Goal: Obtain resource: Download file/media

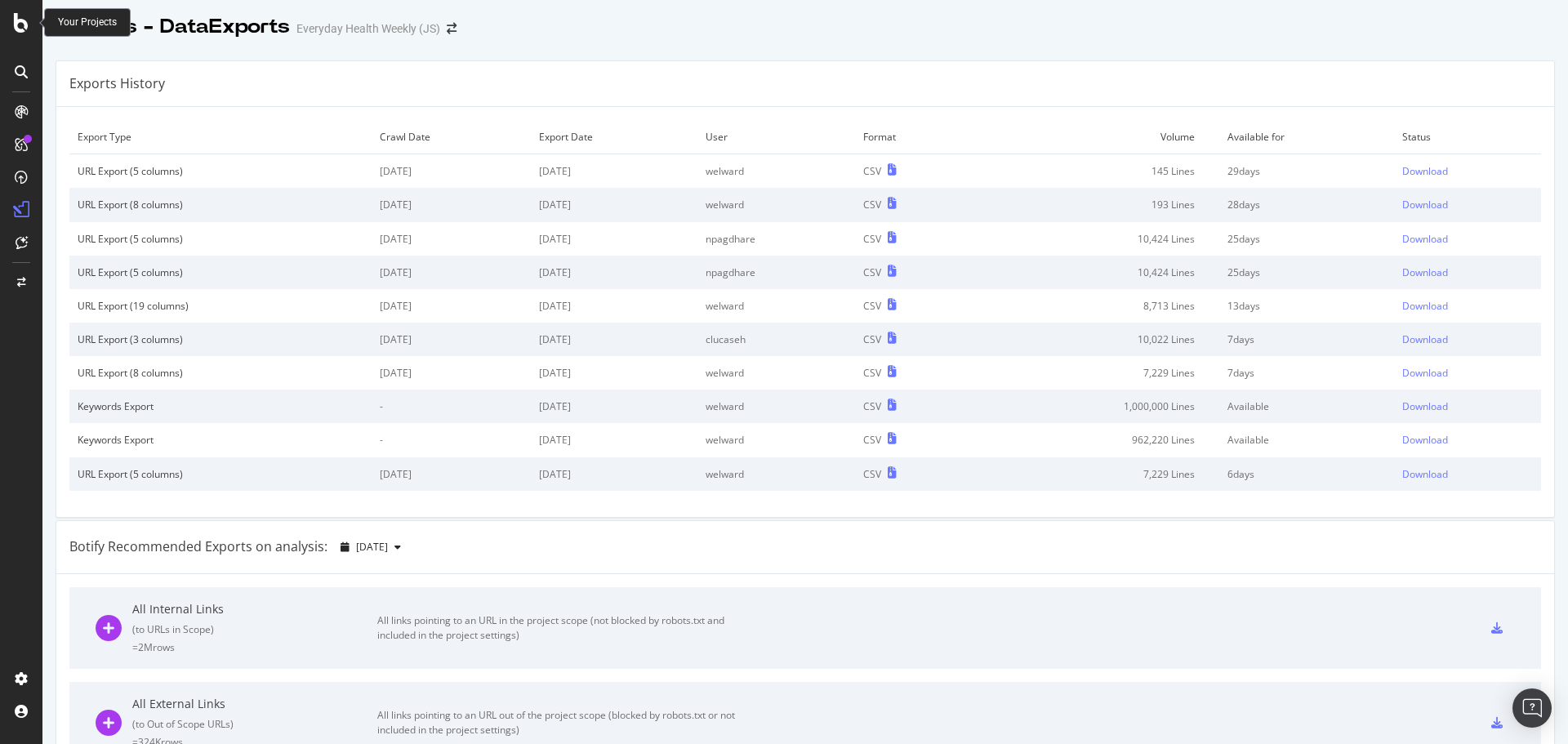
click at [18, 29] on icon at bounding box center [21, 23] width 15 height 19
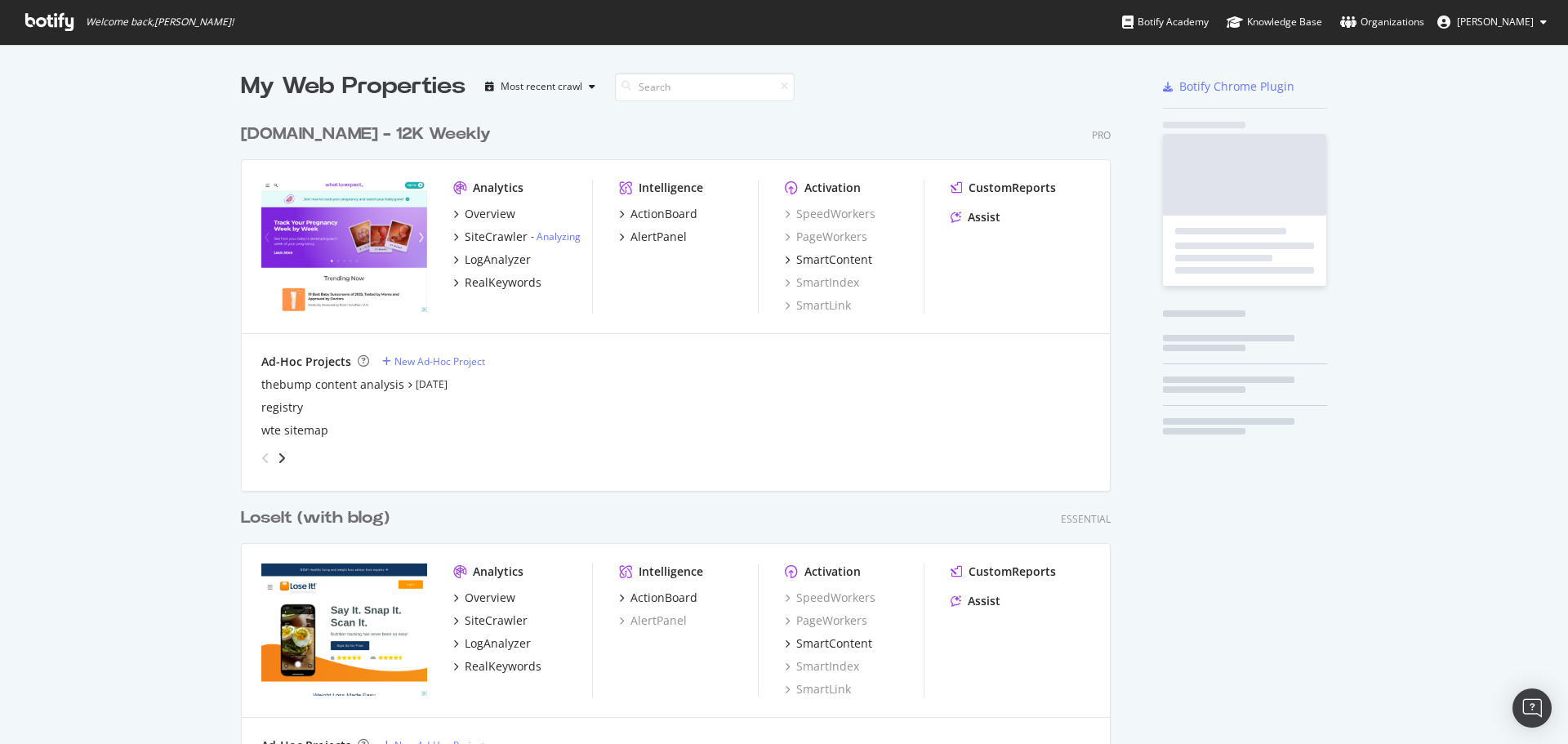
scroll to position [732, 1543]
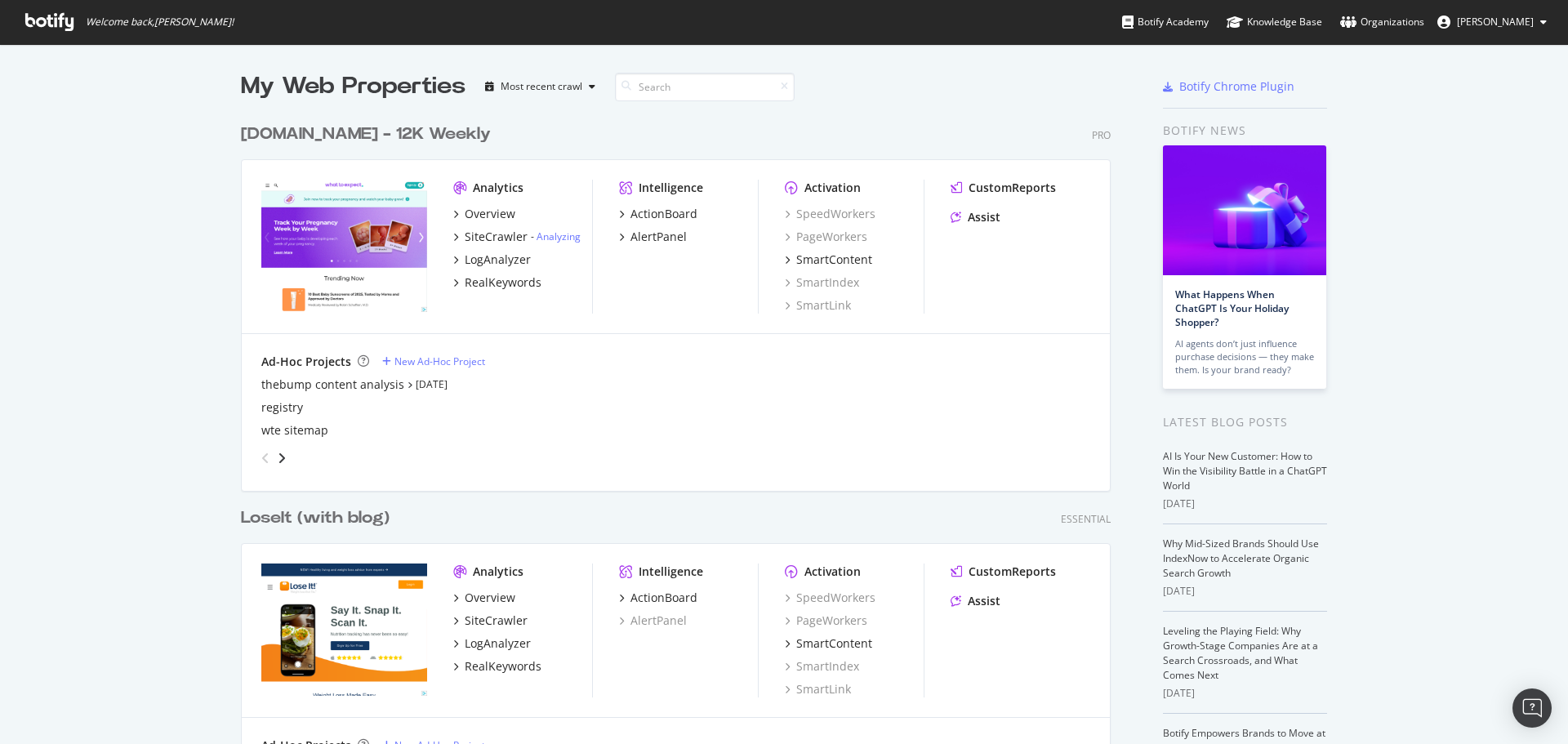
click at [323, 512] on div "LoseIt (with blog)" at bounding box center [316, 518] width 149 height 24
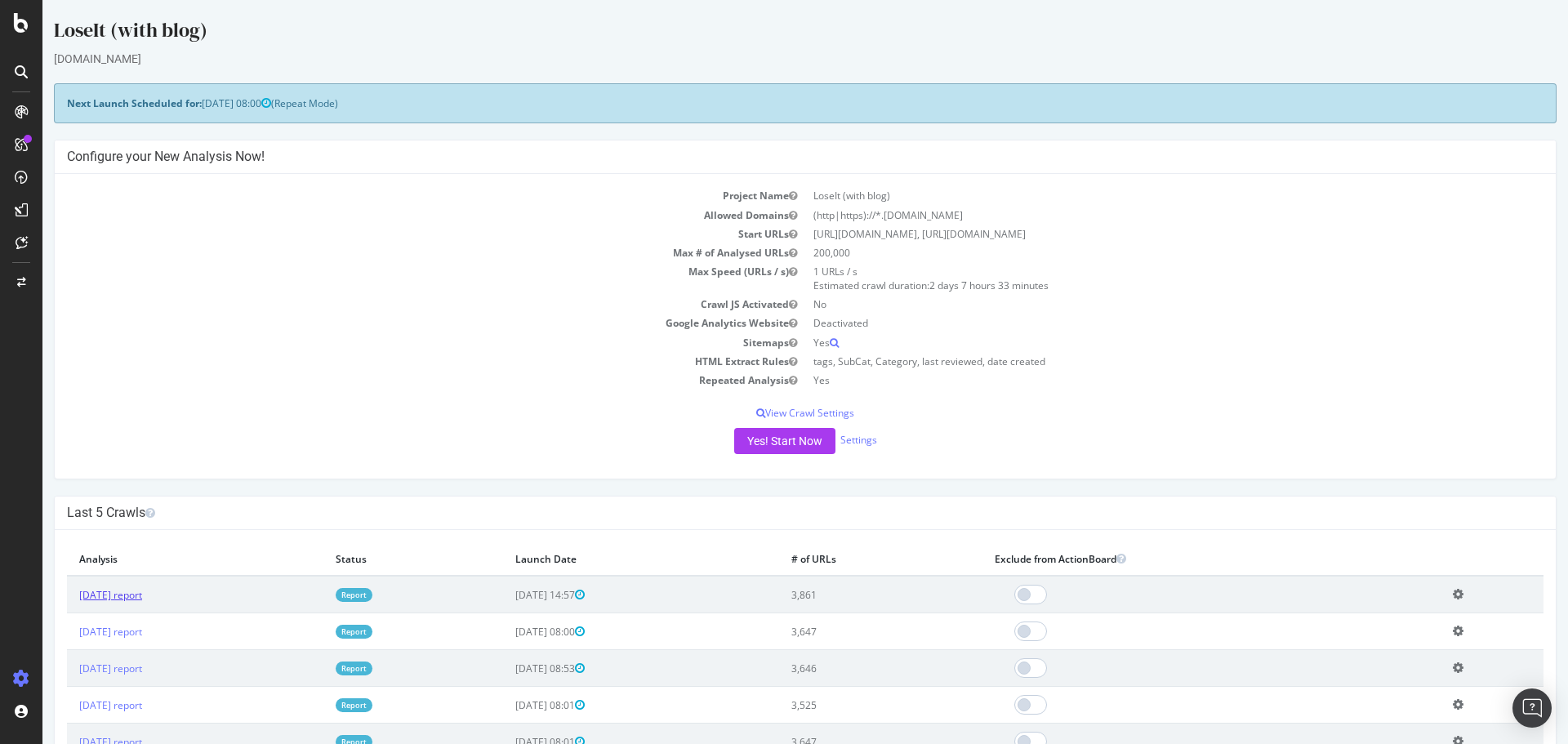
click at [142, 593] on link "[DATE] report" at bounding box center [110, 595] width 63 height 14
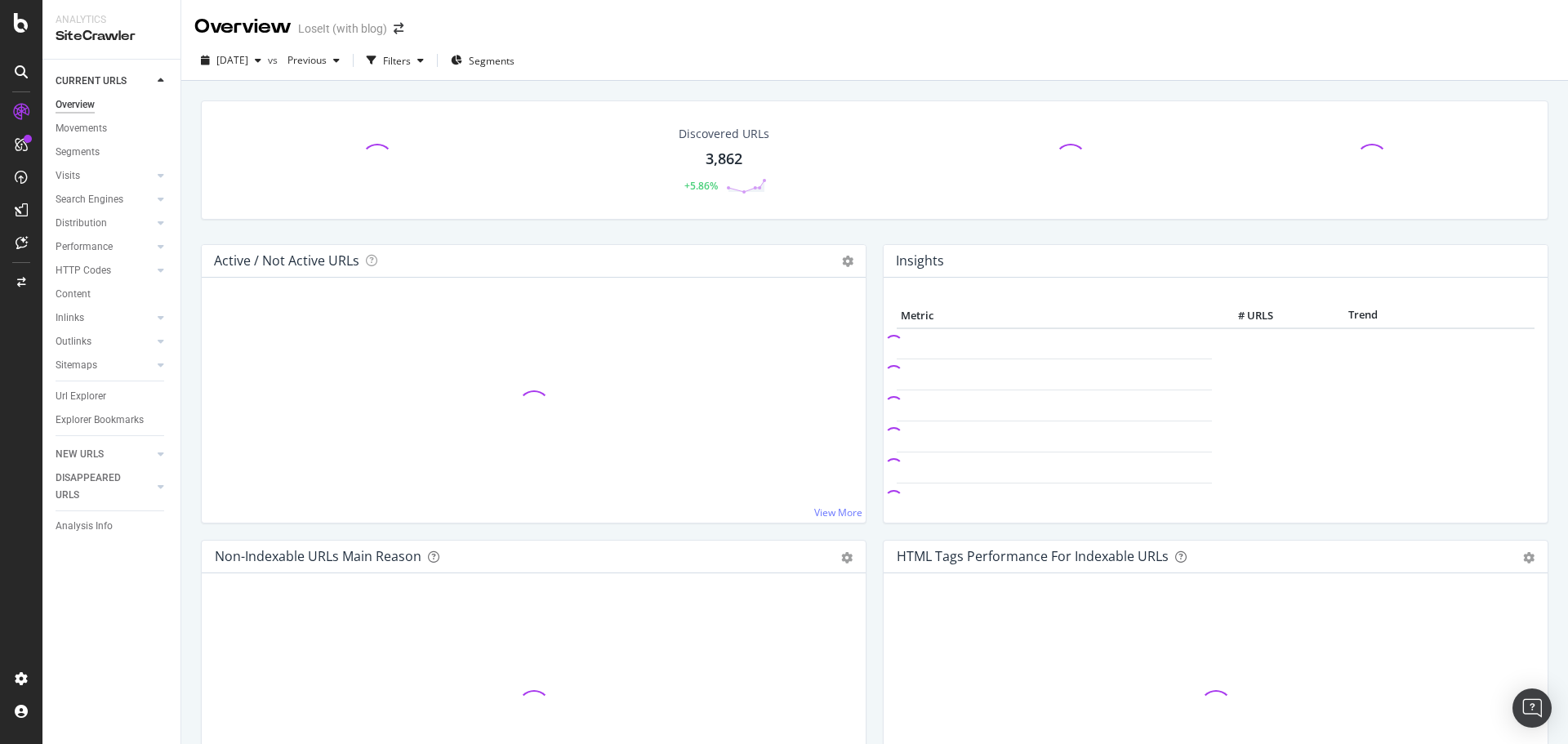
click at [721, 162] on div "3,862" at bounding box center [724, 159] width 37 height 21
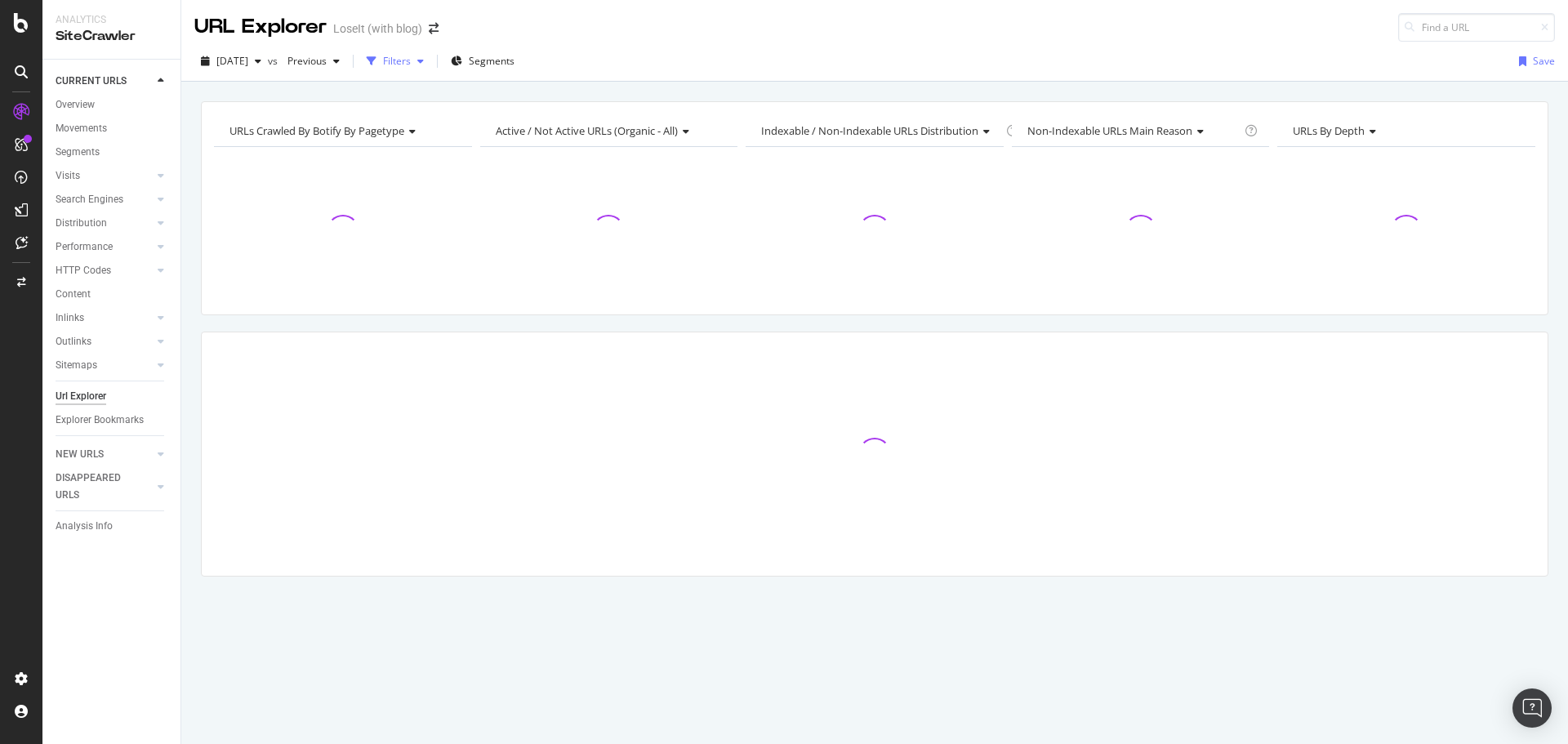
click at [411, 64] on div "Filters" at bounding box center [397, 61] width 28 height 14
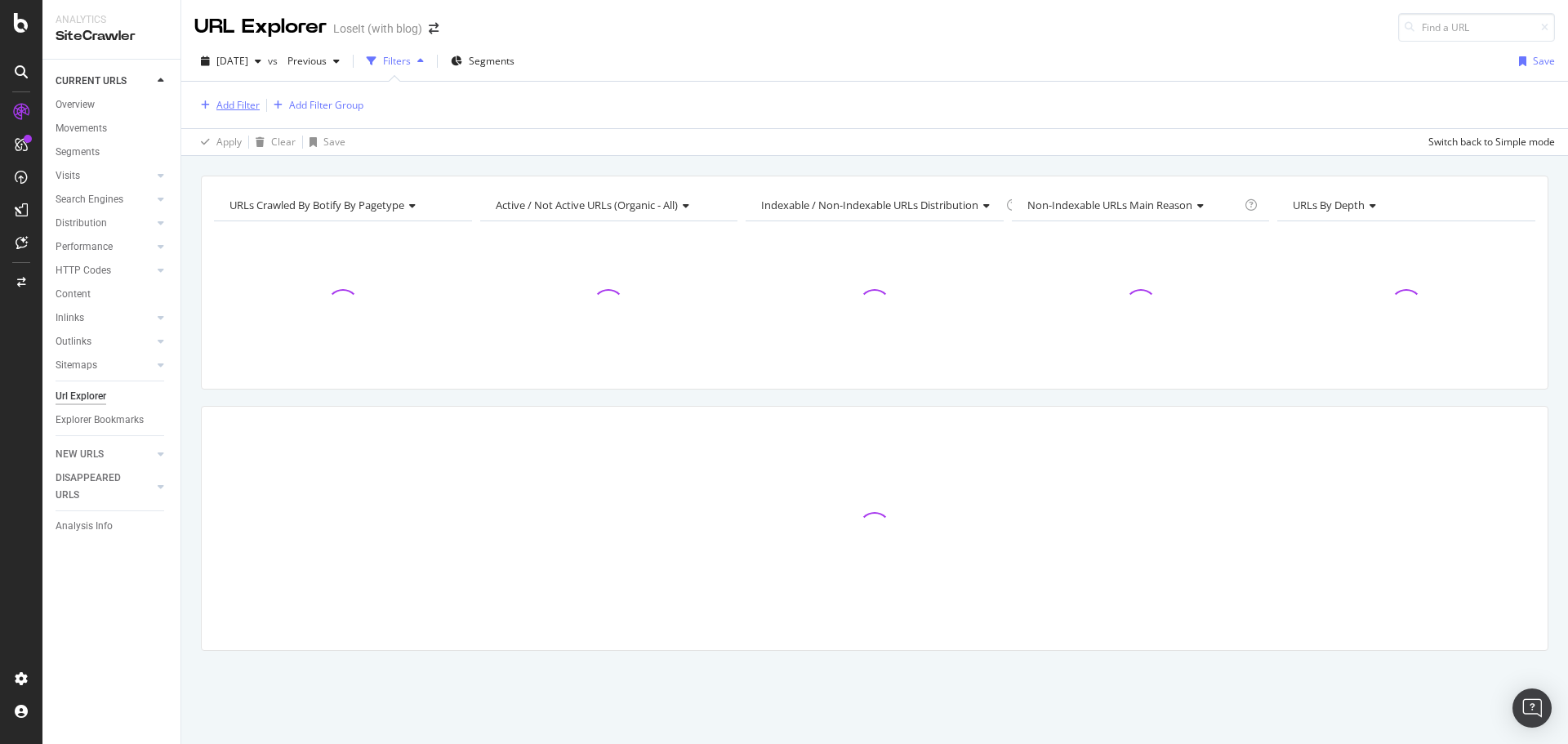
click at [243, 109] on div "Add Filter" at bounding box center [238, 105] width 43 height 14
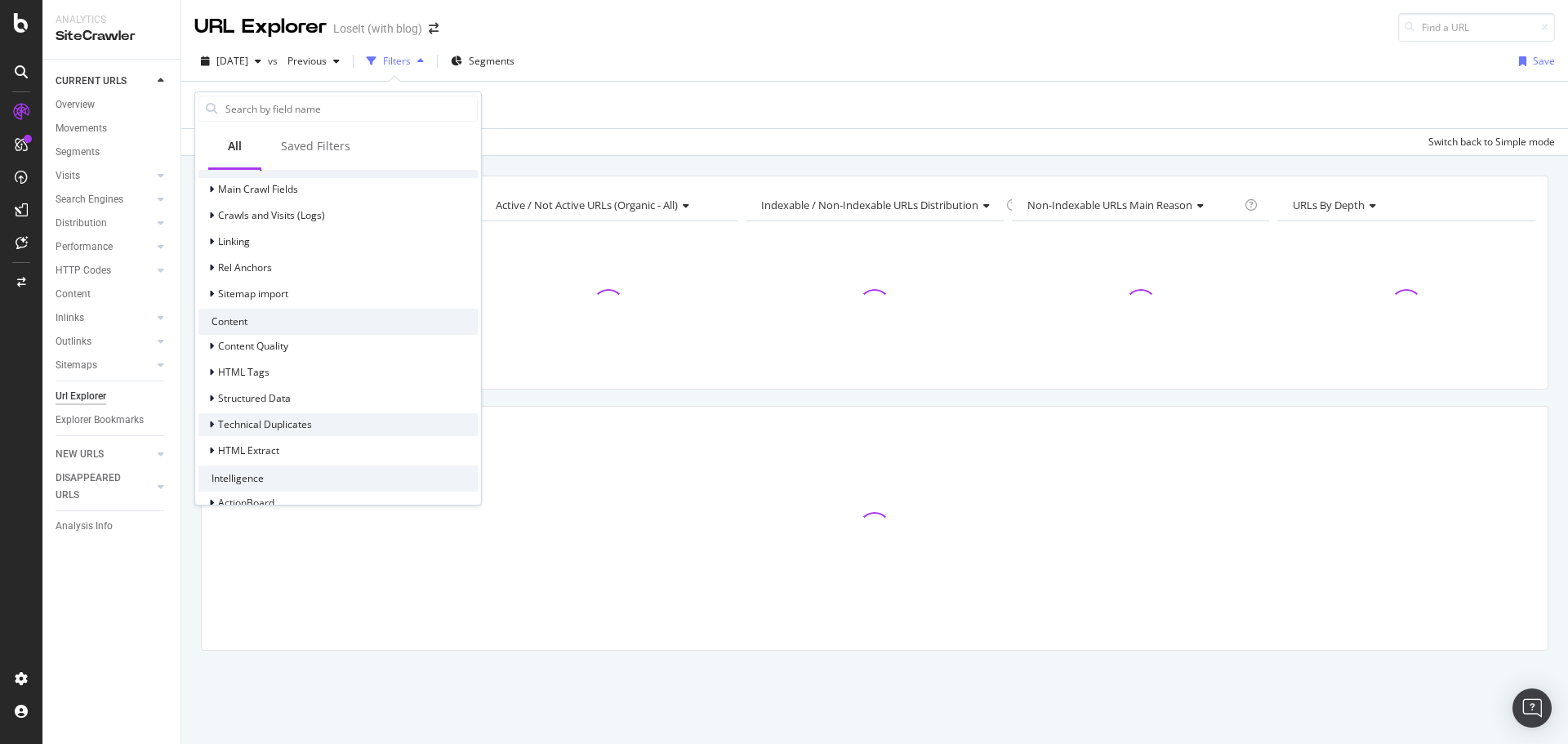
scroll to position [474, 0]
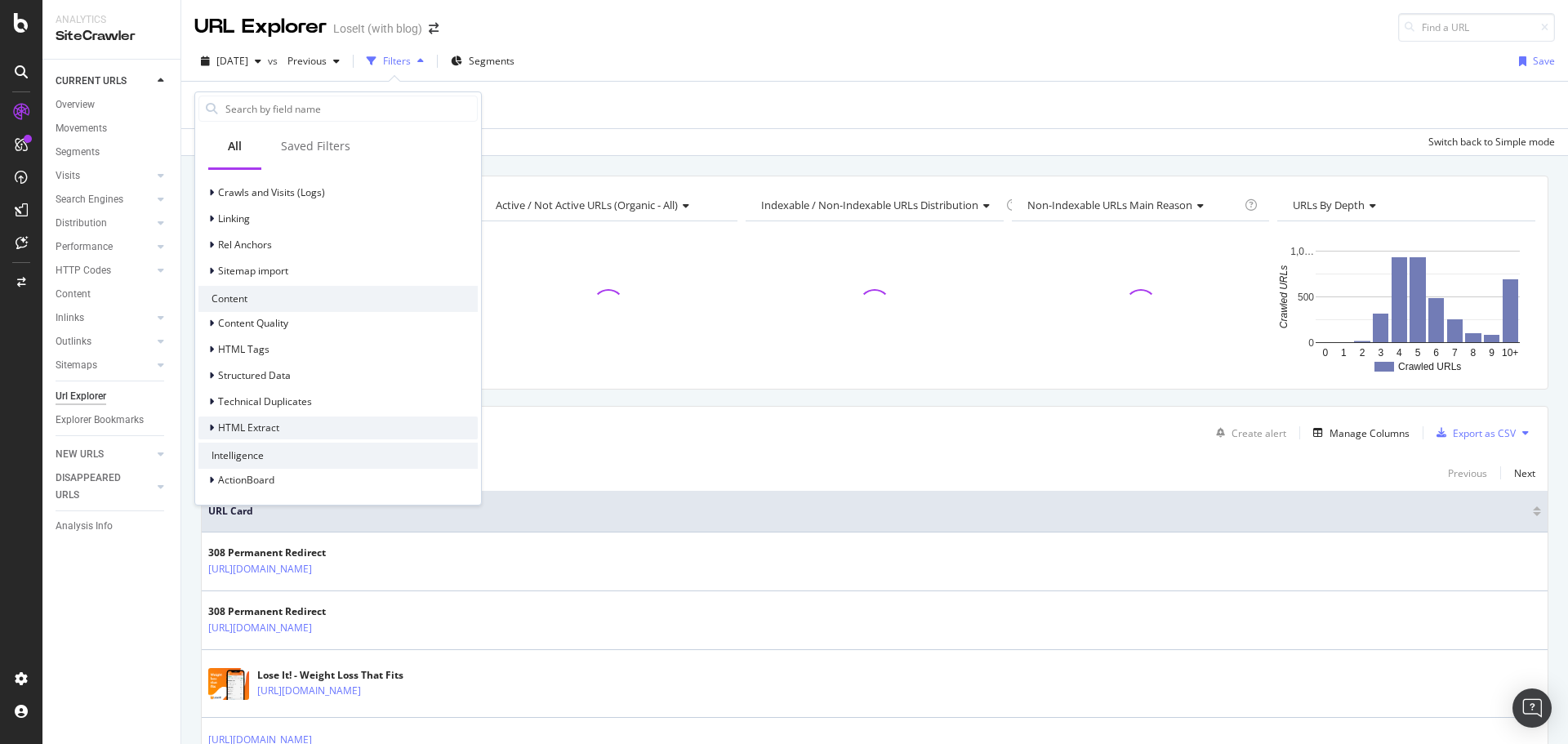
click at [278, 426] on span "HTML Extract" at bounding box center [249, 428] width 61 height 14
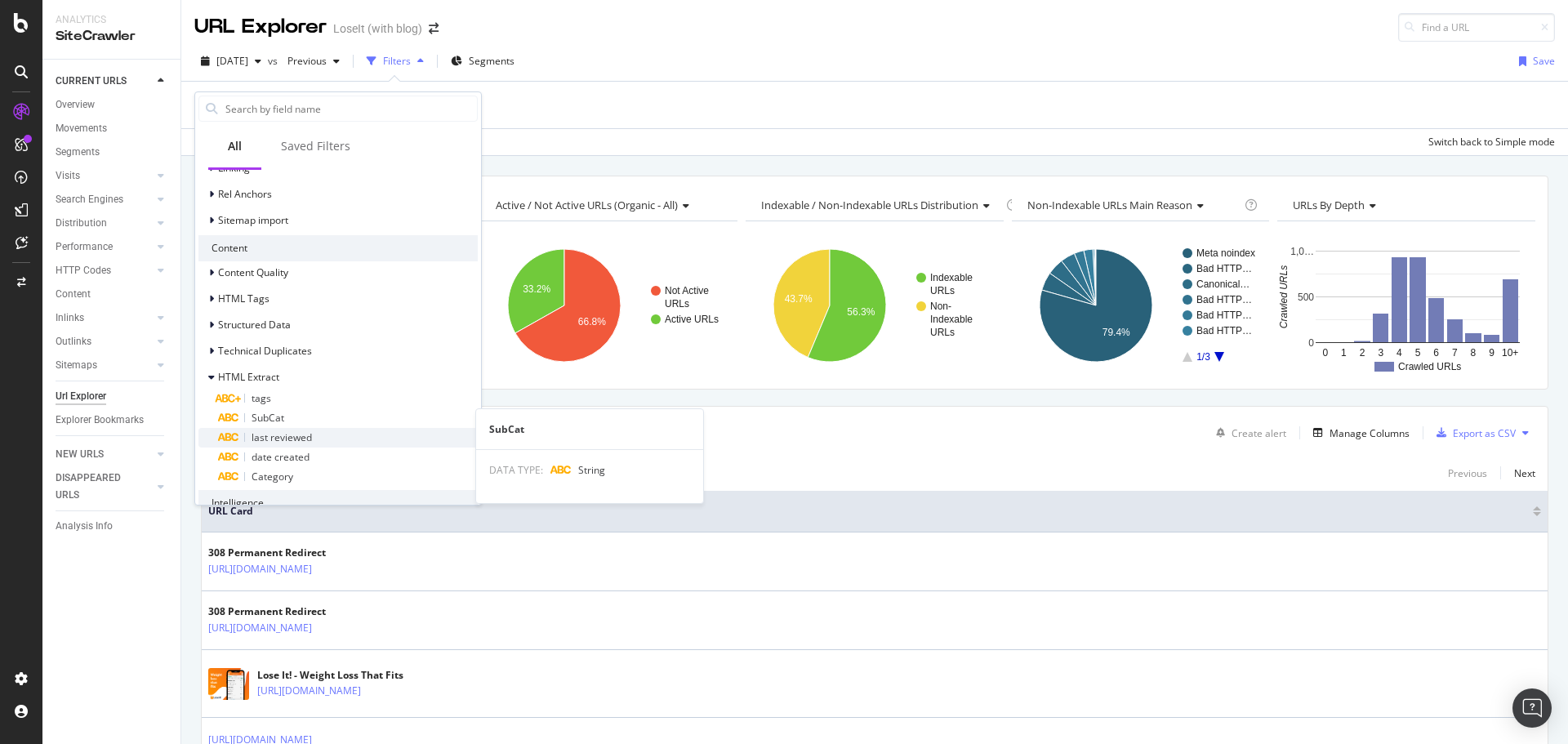
scroll to position [572, 0]
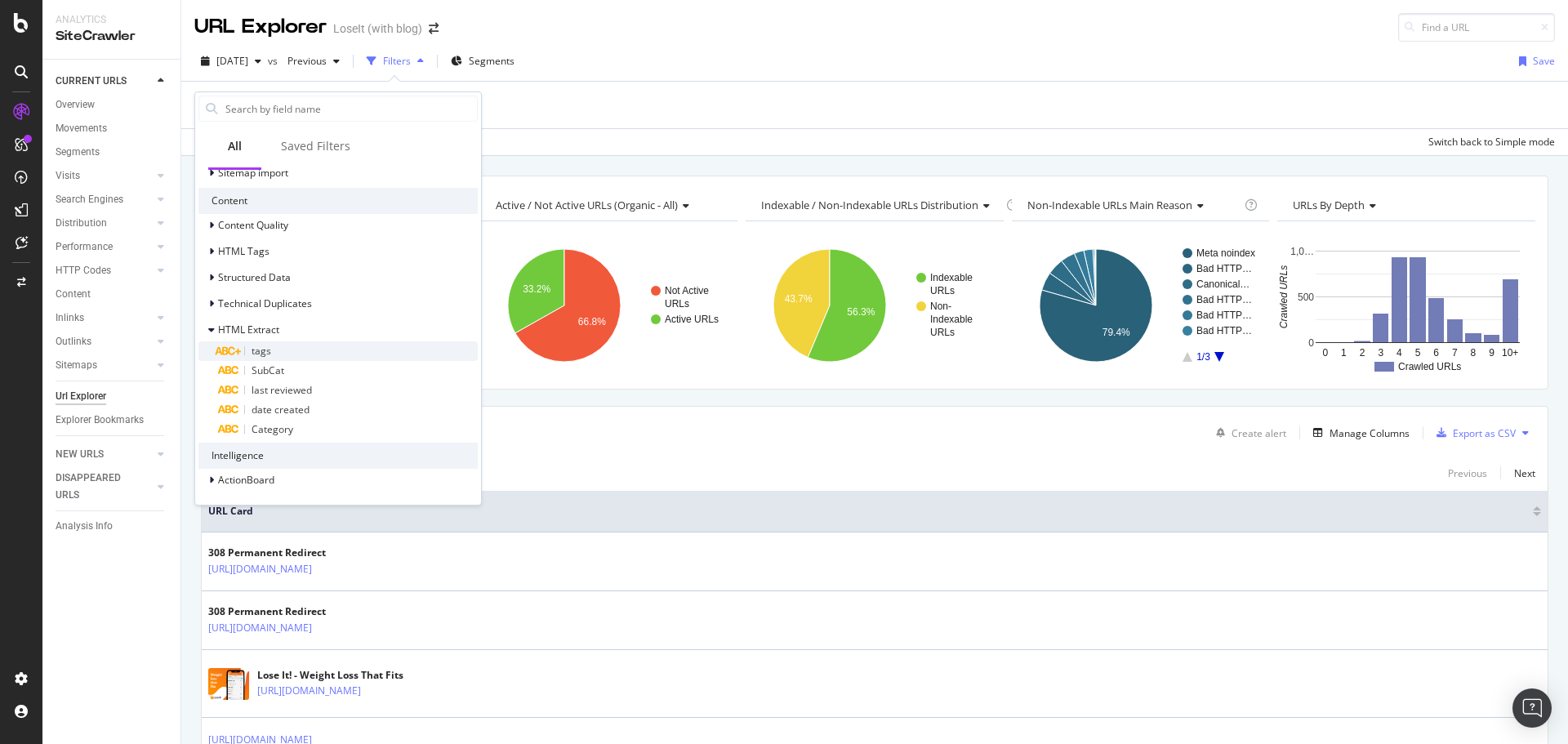
click at [297, 351] on div "tags" at bounding box center [348, 351] width 259 height 19
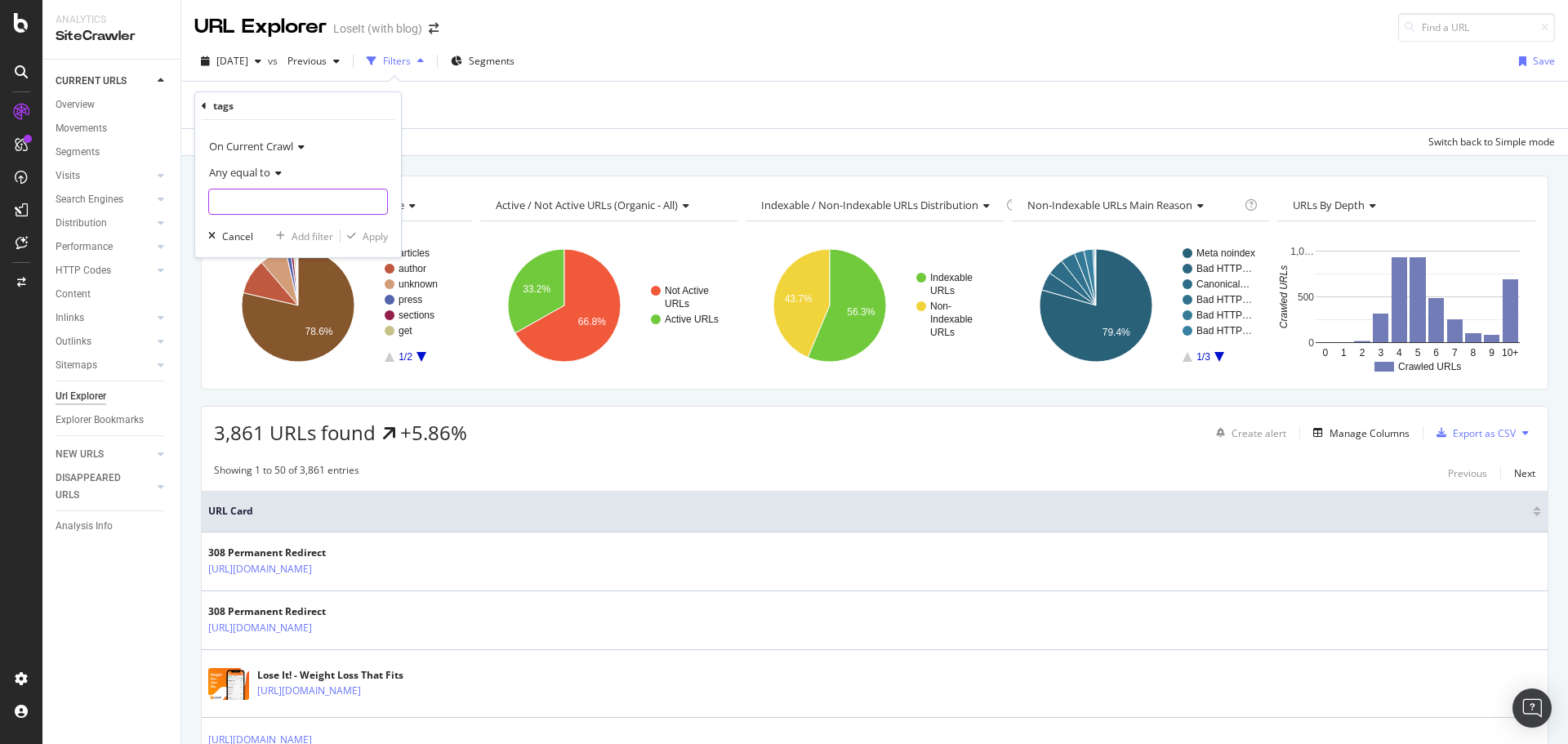
click at [256, 206] on input "text" at bounding box center [298, 202] width 178 height 26
type input "LSMG"
click at [379, 237] on div "Apply" at bounding box center [375, 237] width 25 height 14
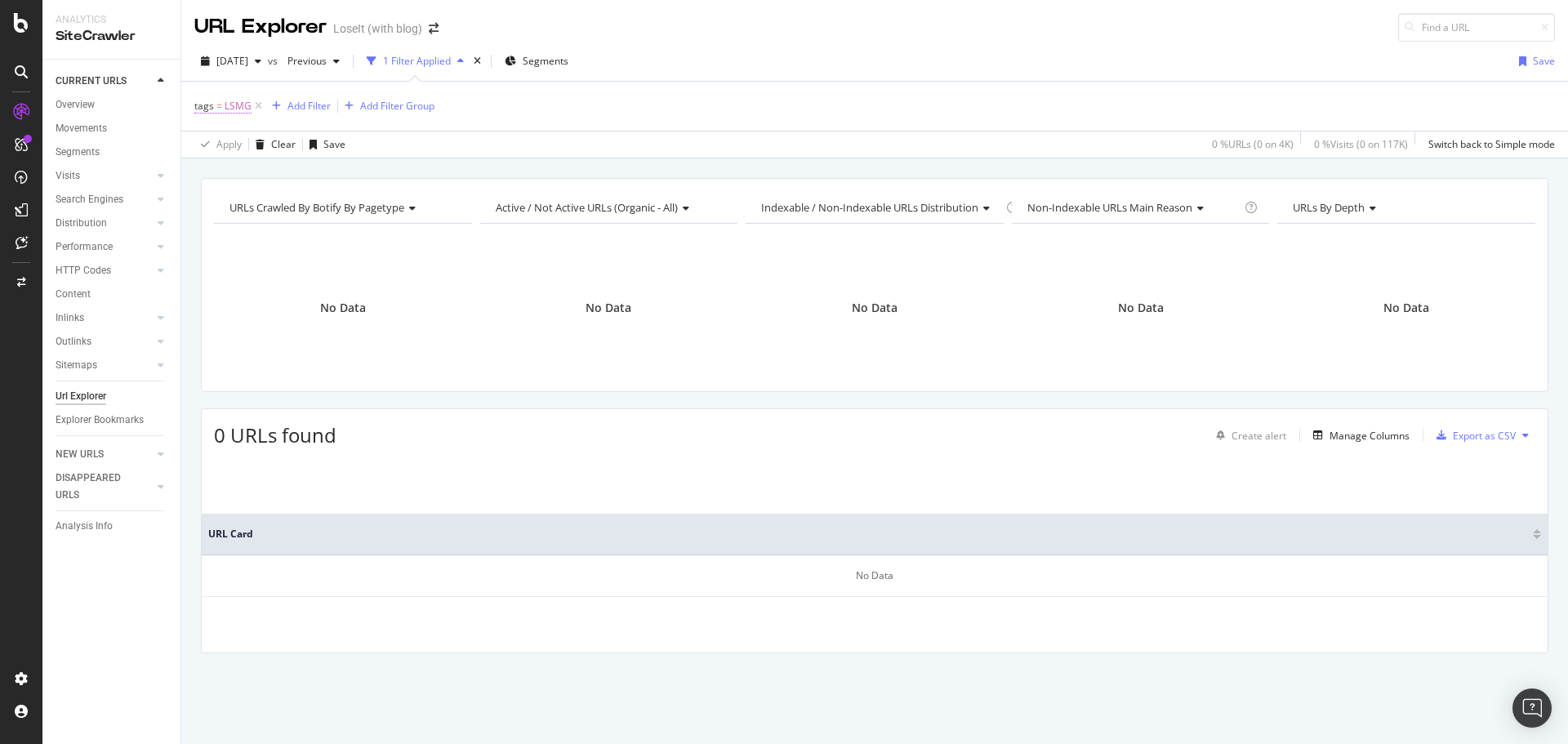
click at [245, 105] on span "LSMG" at bounding box center [238, 106] width 27 height 23
click at [232, 199] on input "LSMG" at bounding box center [287, 200] width 154 height 26
type input "LSWG"
click at [370, 238] on div "Apply" at bounding box center [375, 235] width 25 height 14
click at [258, 102] on icon at bounding box center [259, 106] width 14 height 17
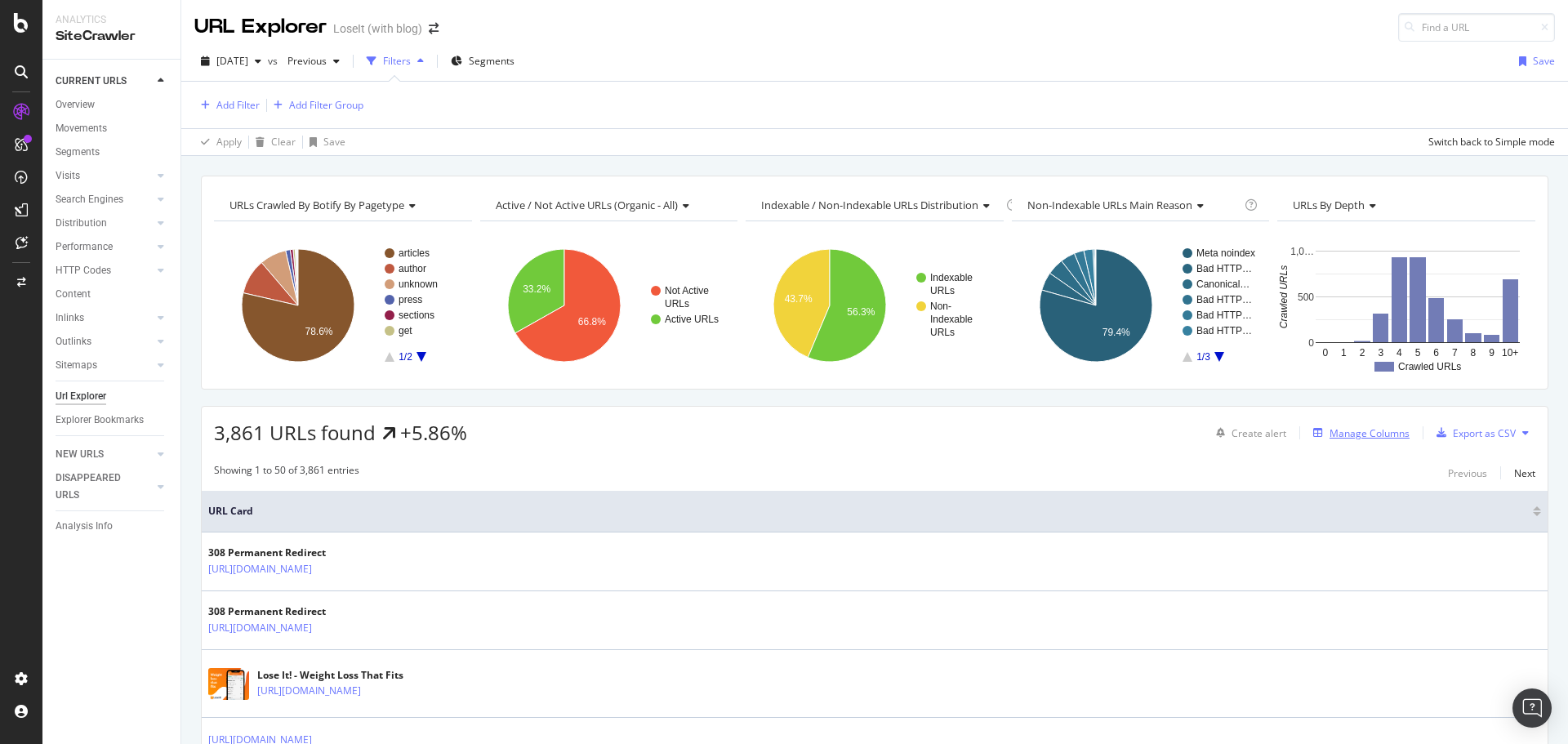
click at [1330, 433] on div "Manage Columns" at bounding box center [1369, 433] width 80 height 14
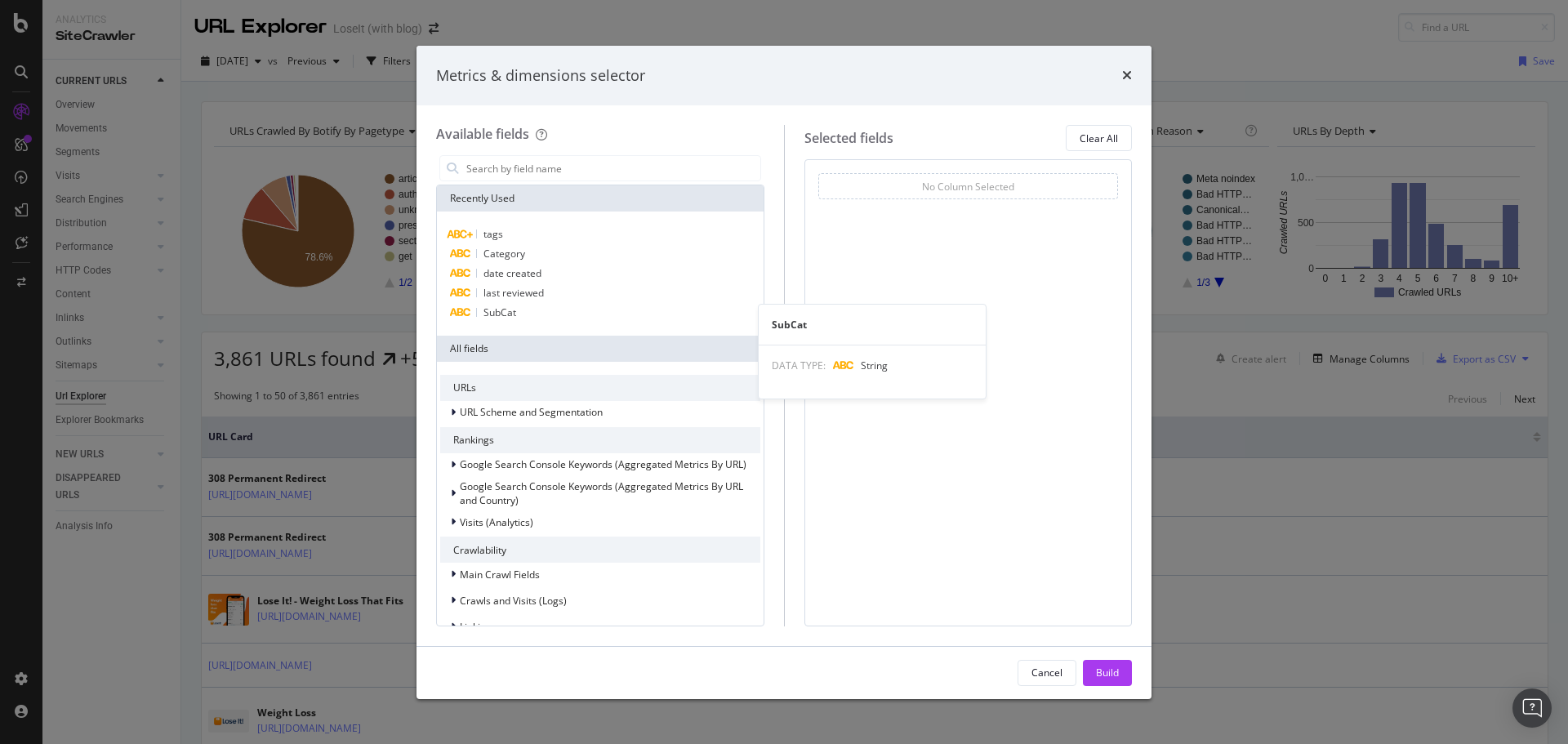
scroll to position [287, 0]
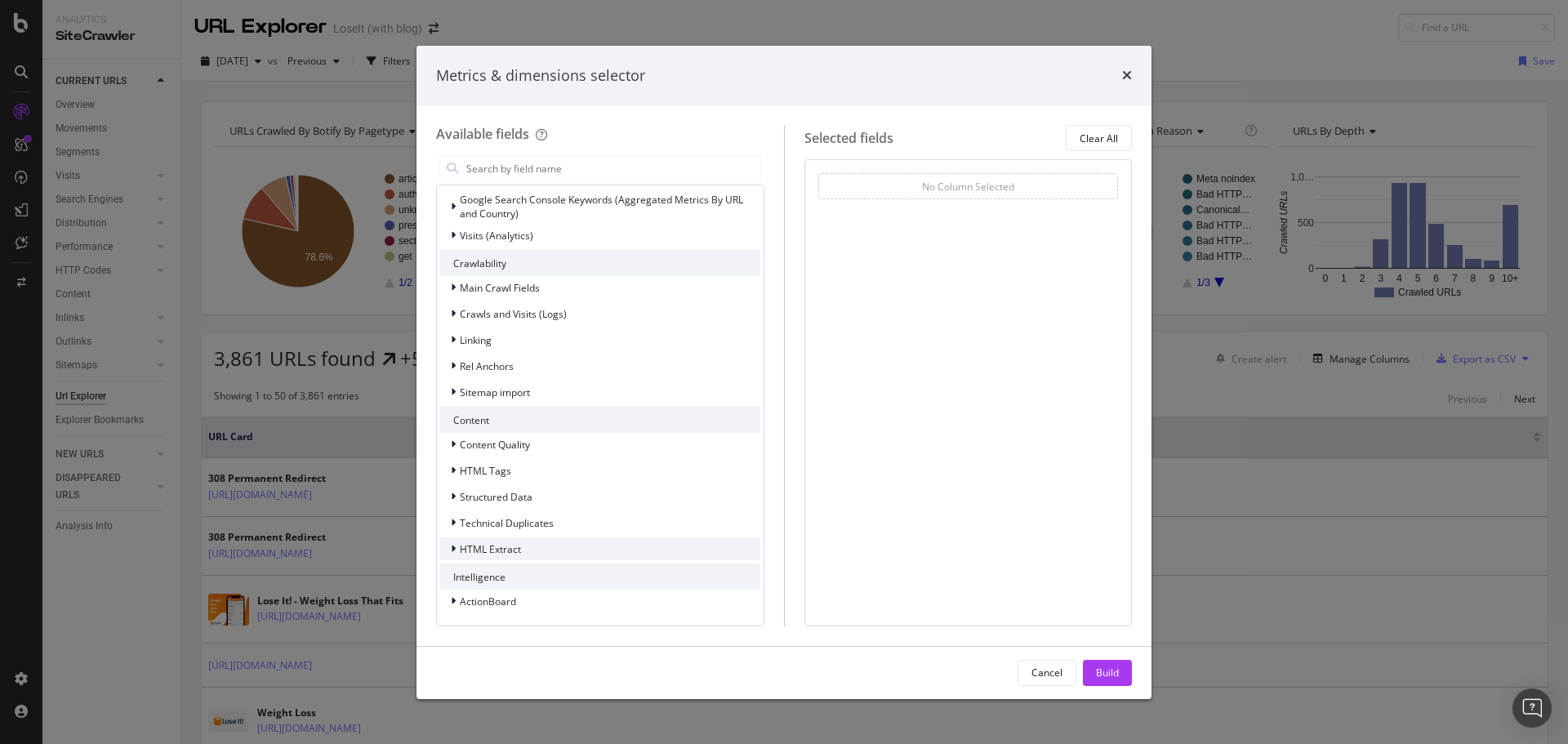
click at [514, 546] on span "HTML Extract" at bounding box center [491, 549] width 61 height 14
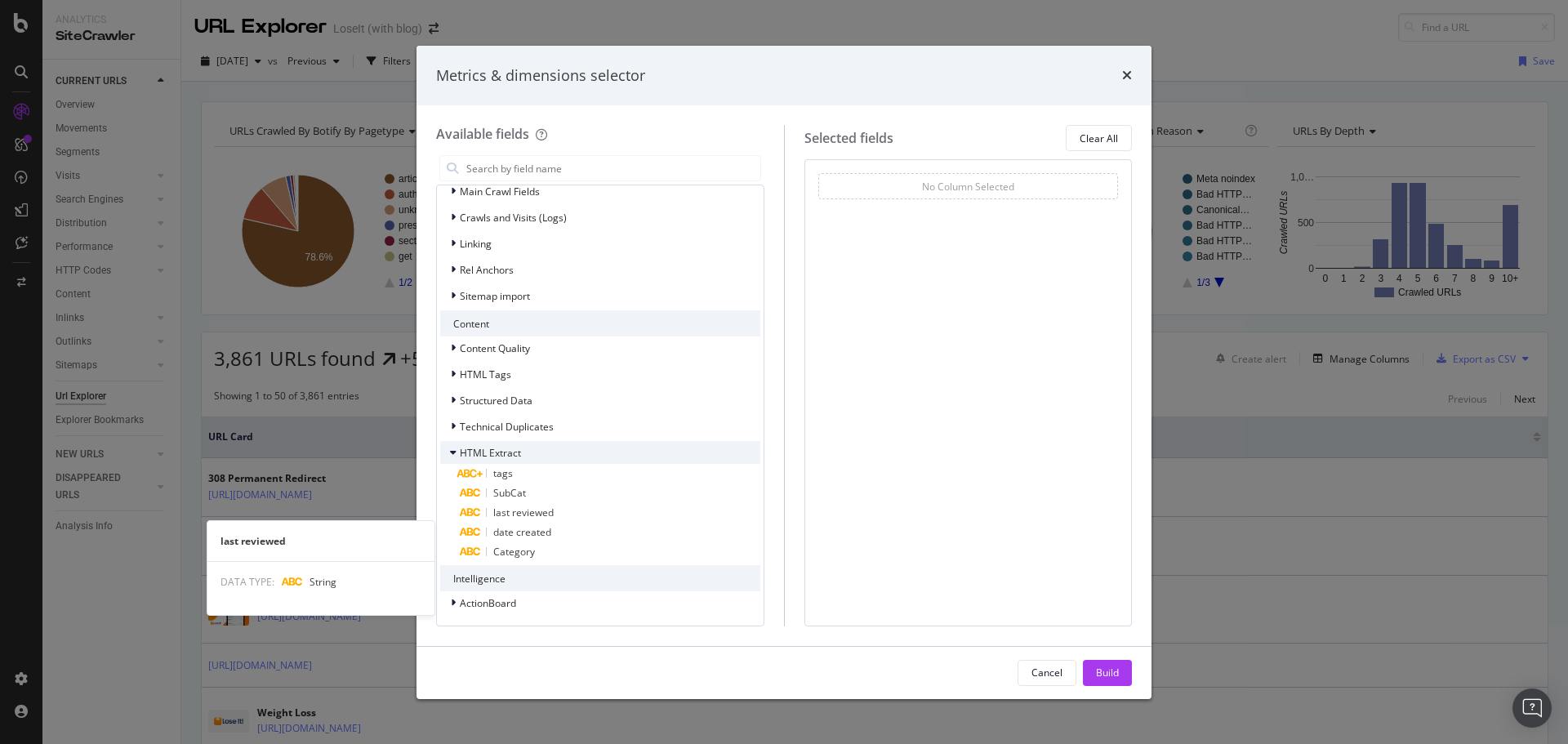
scroll to position [385, 0]
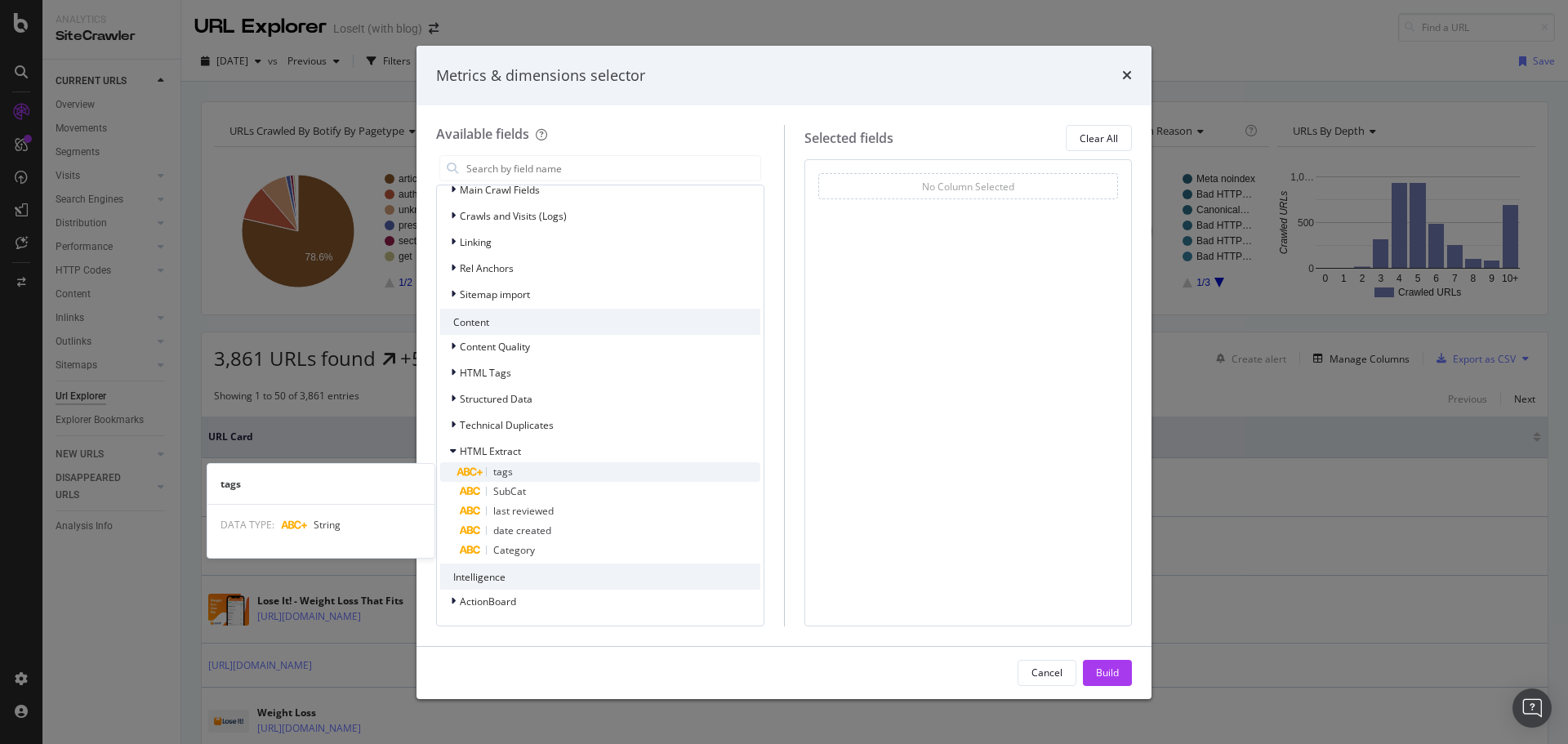
click at [526, 472] on div "tags" at bounding box center [610, 471] width 301 height 19
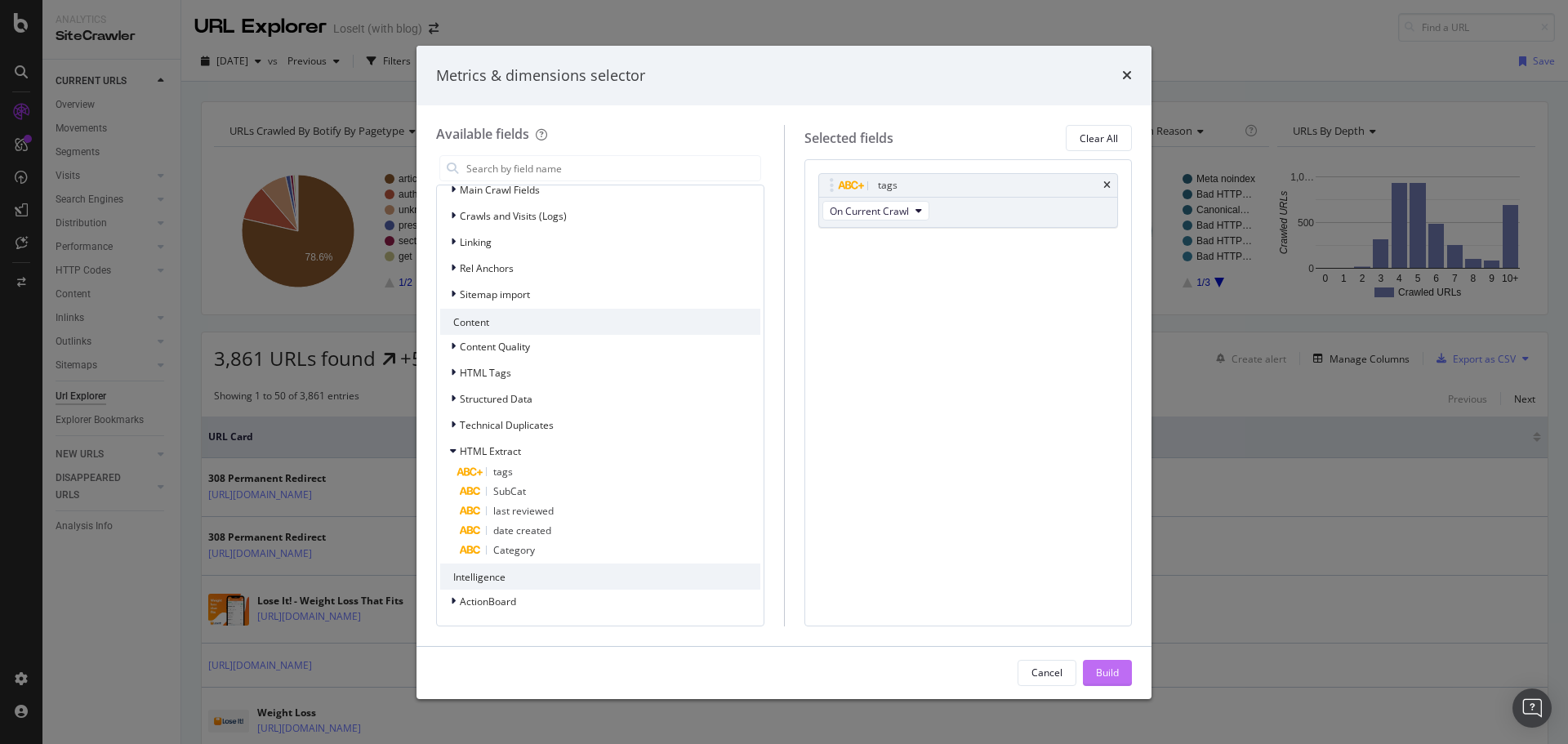
click at [1106, 669] on div "Build" at bounding box center [1108, 672] width 23 height 14
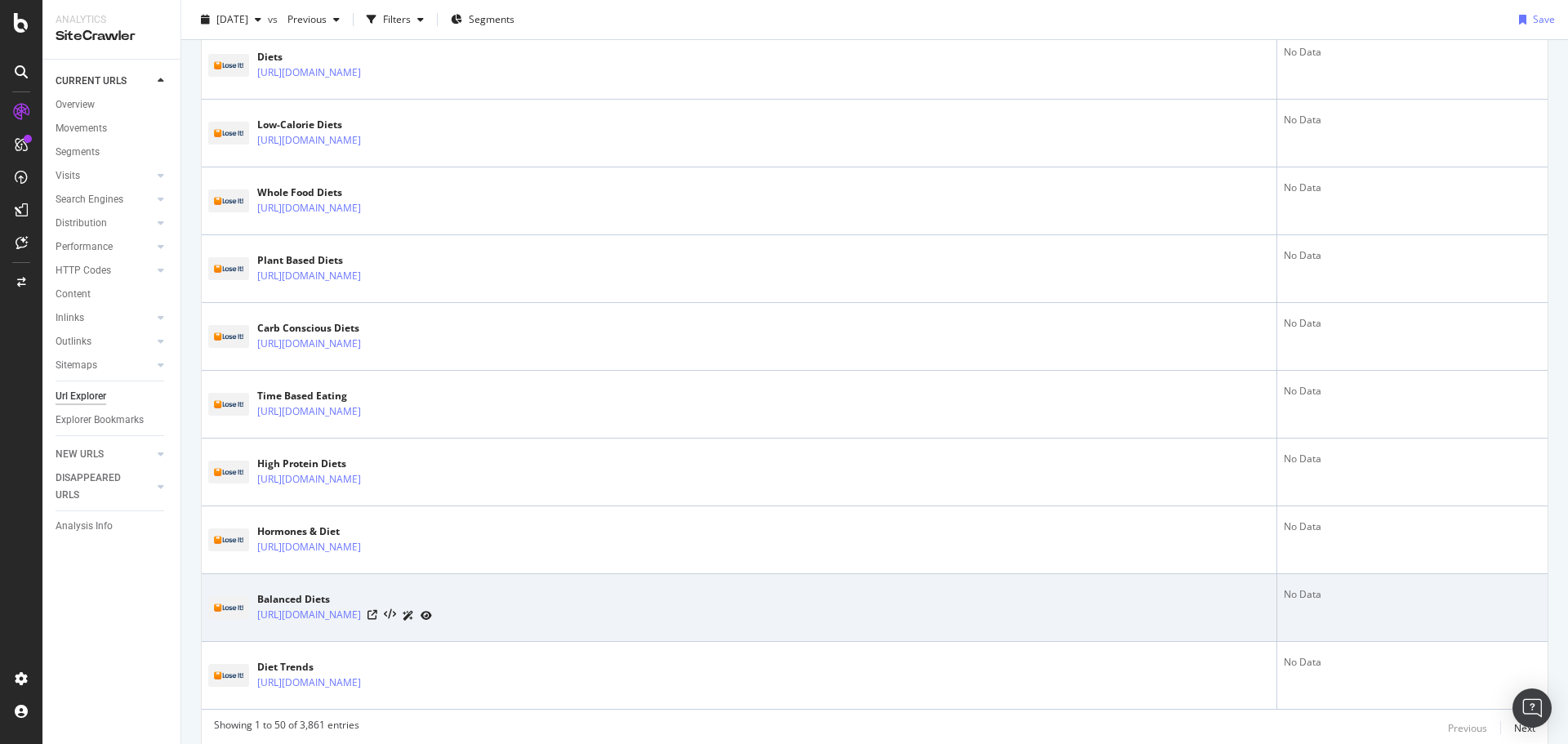
scroll to position [2937, 0]
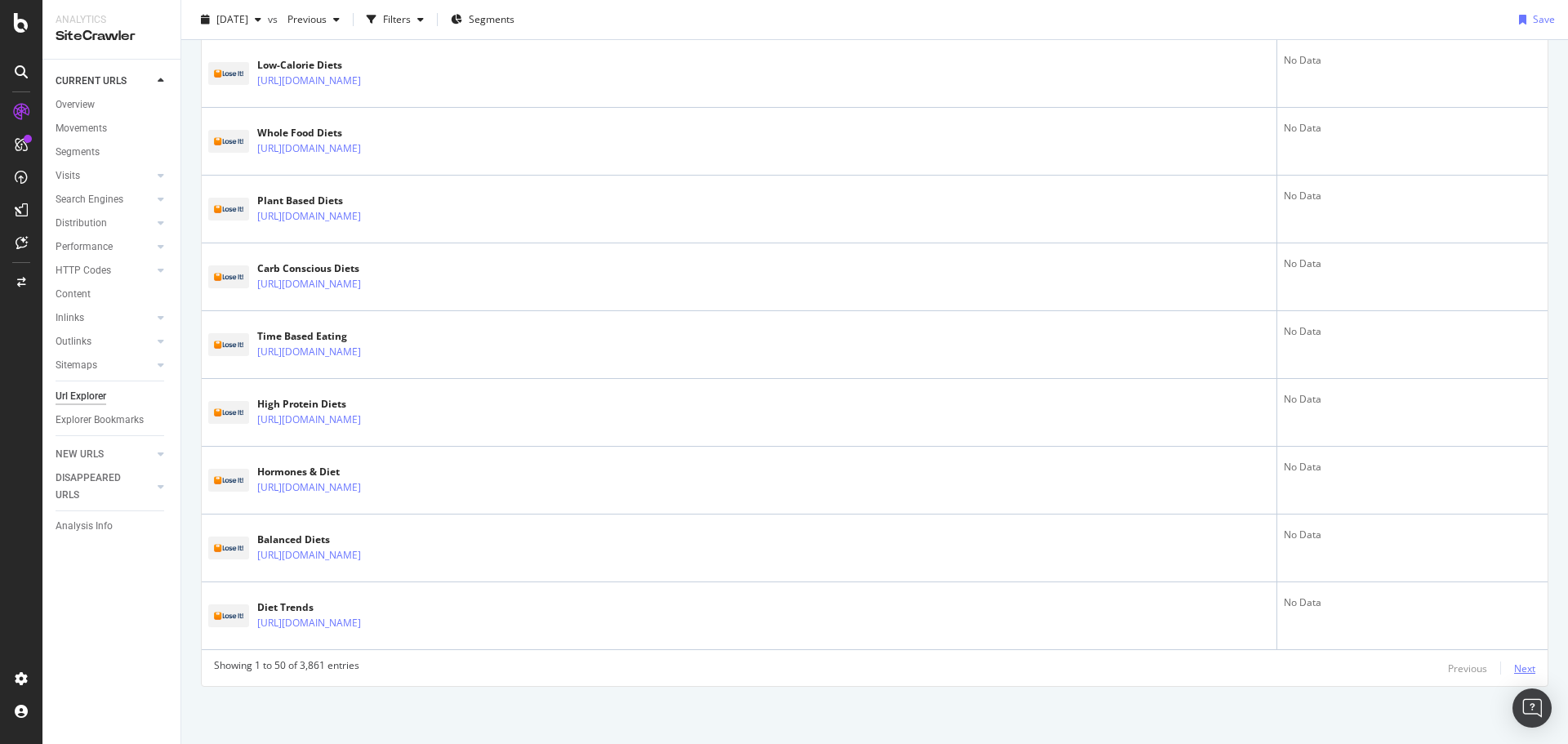
click at [1515, 663] on div "Next" at bounding box center [1525, 669] width 21 height 14
click at [1515, 665] on div "Next" at bounding box center [1525, 669] width 21 height 14
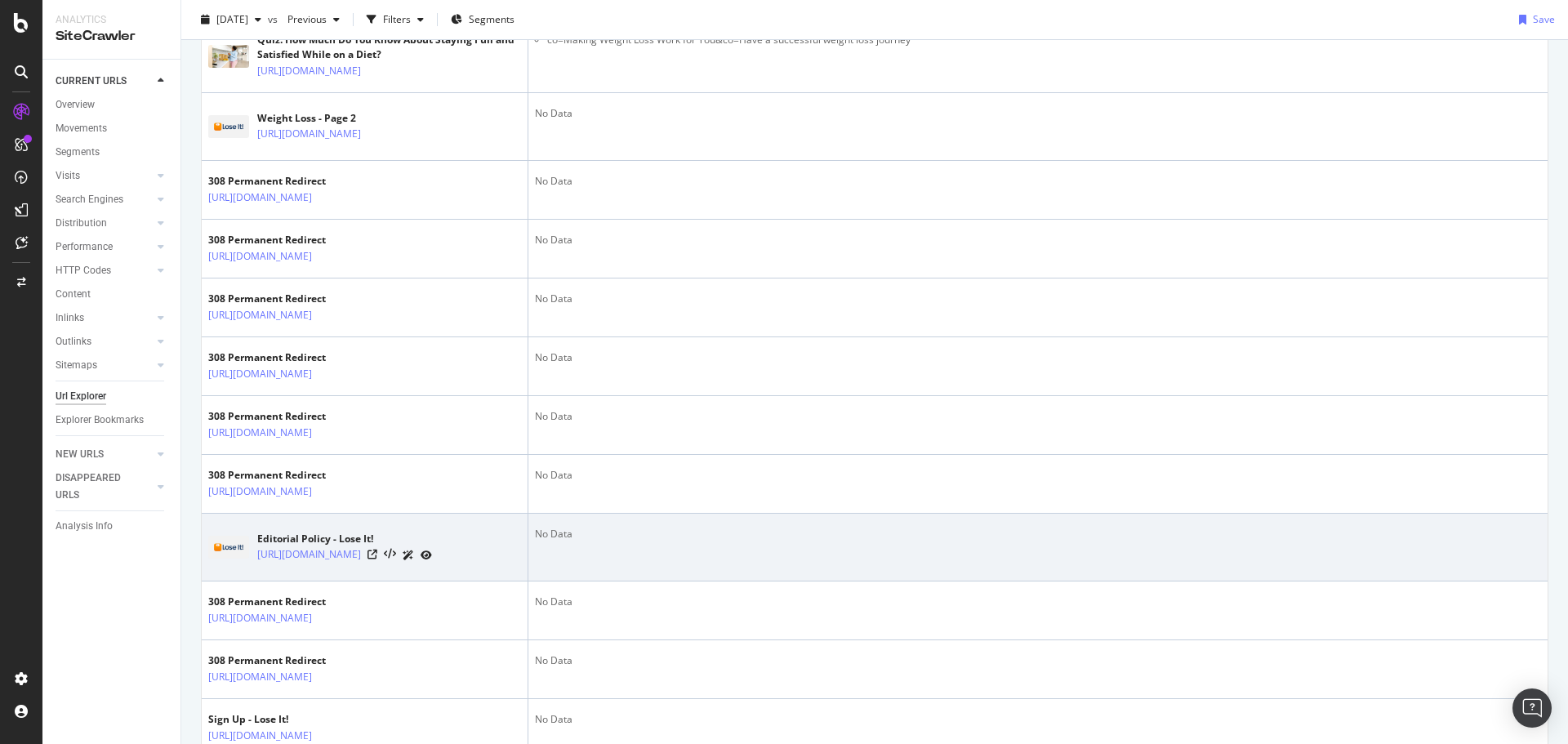
scroll to position [1225, 0]
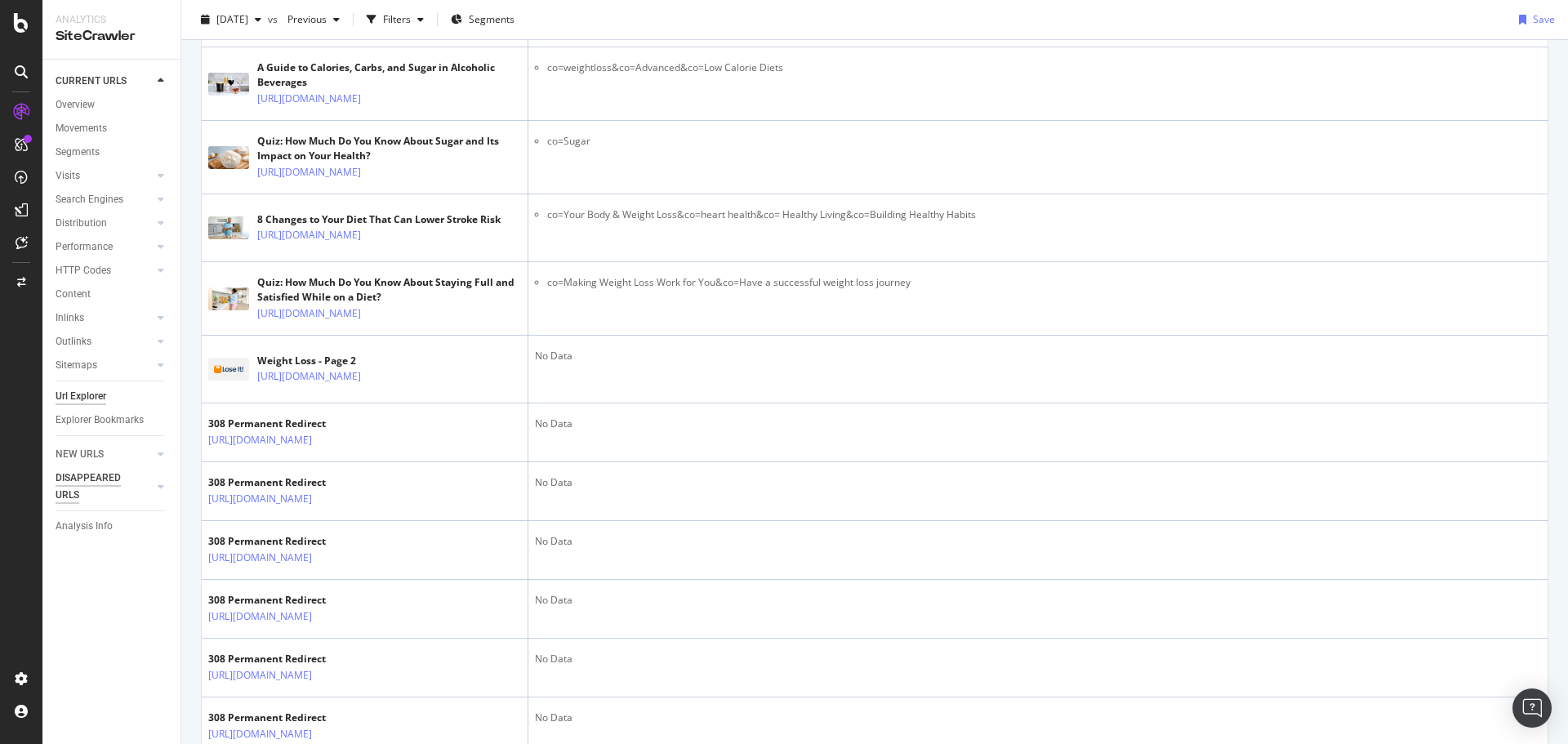
click at [110, 450] on link "NEW URLS" at bounding box center [103, 455] width 97 height 18
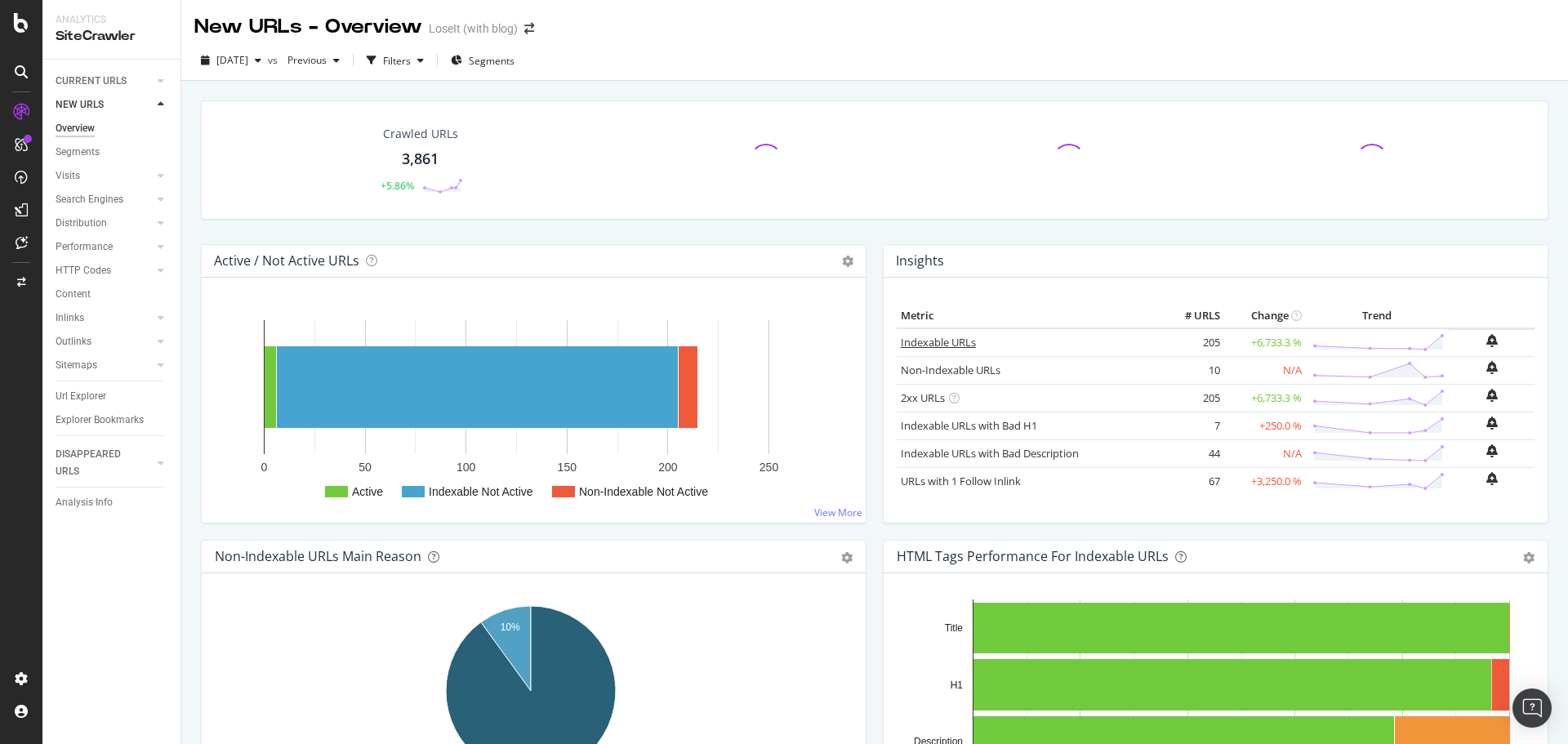
click at [944, 344] on link "Indexable URLs" at bounding box center [939, 342] width 75 height 15
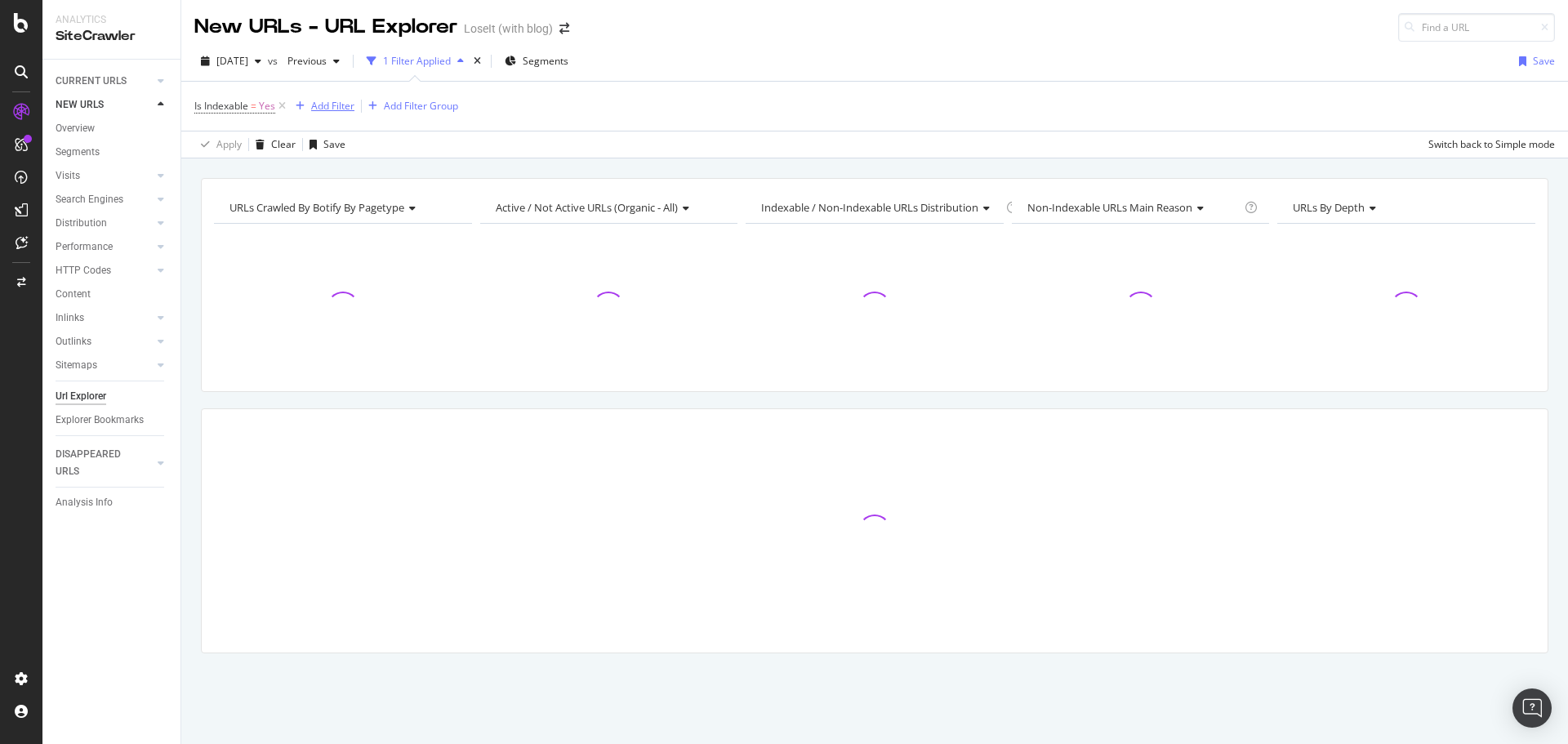
click at [332, 103] on div "Add Filter" at bounding box center [332, 106] width 43 height 14
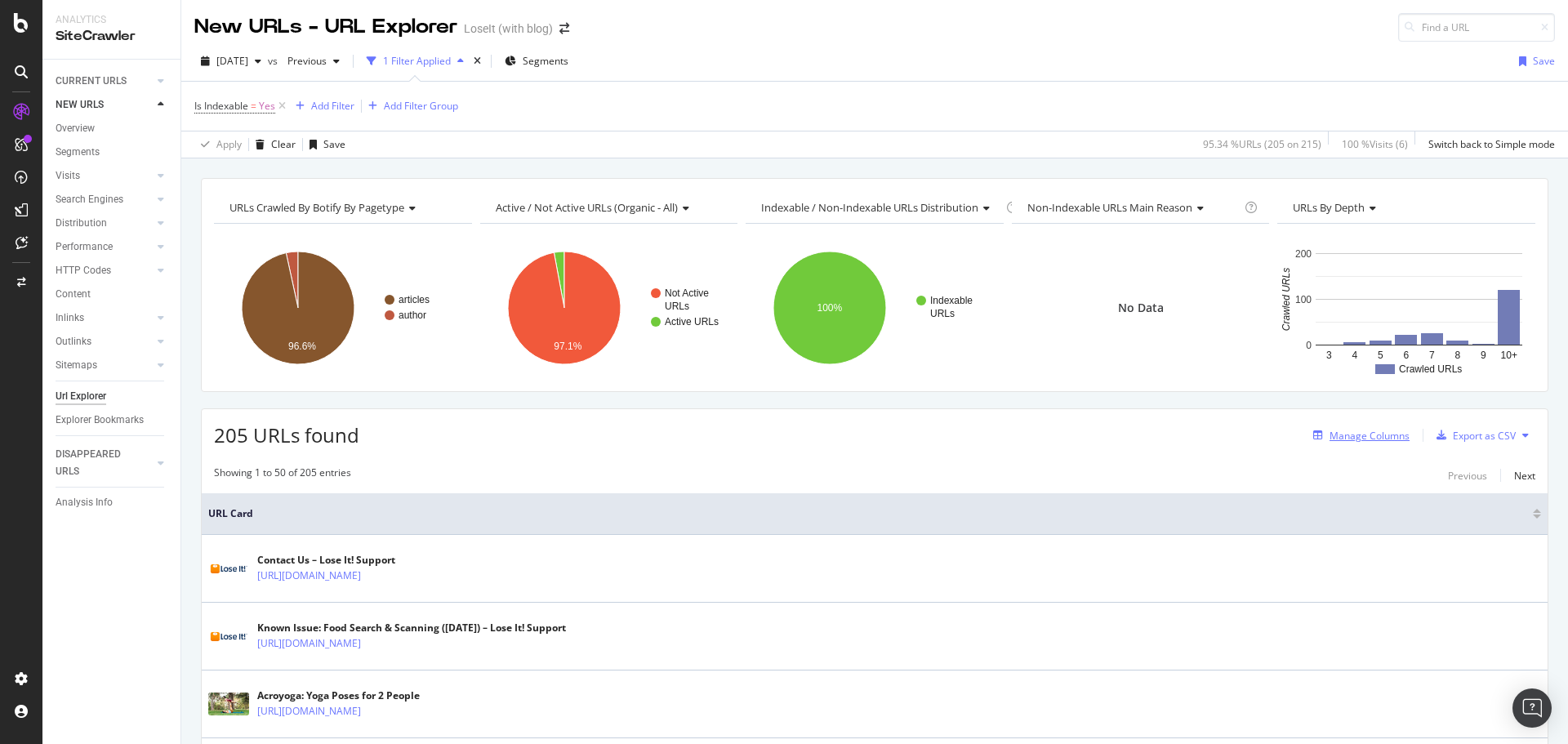
click at [1346, 435] on div "Manage Columns" at bounding box center [1369, 436] width 80 height 14
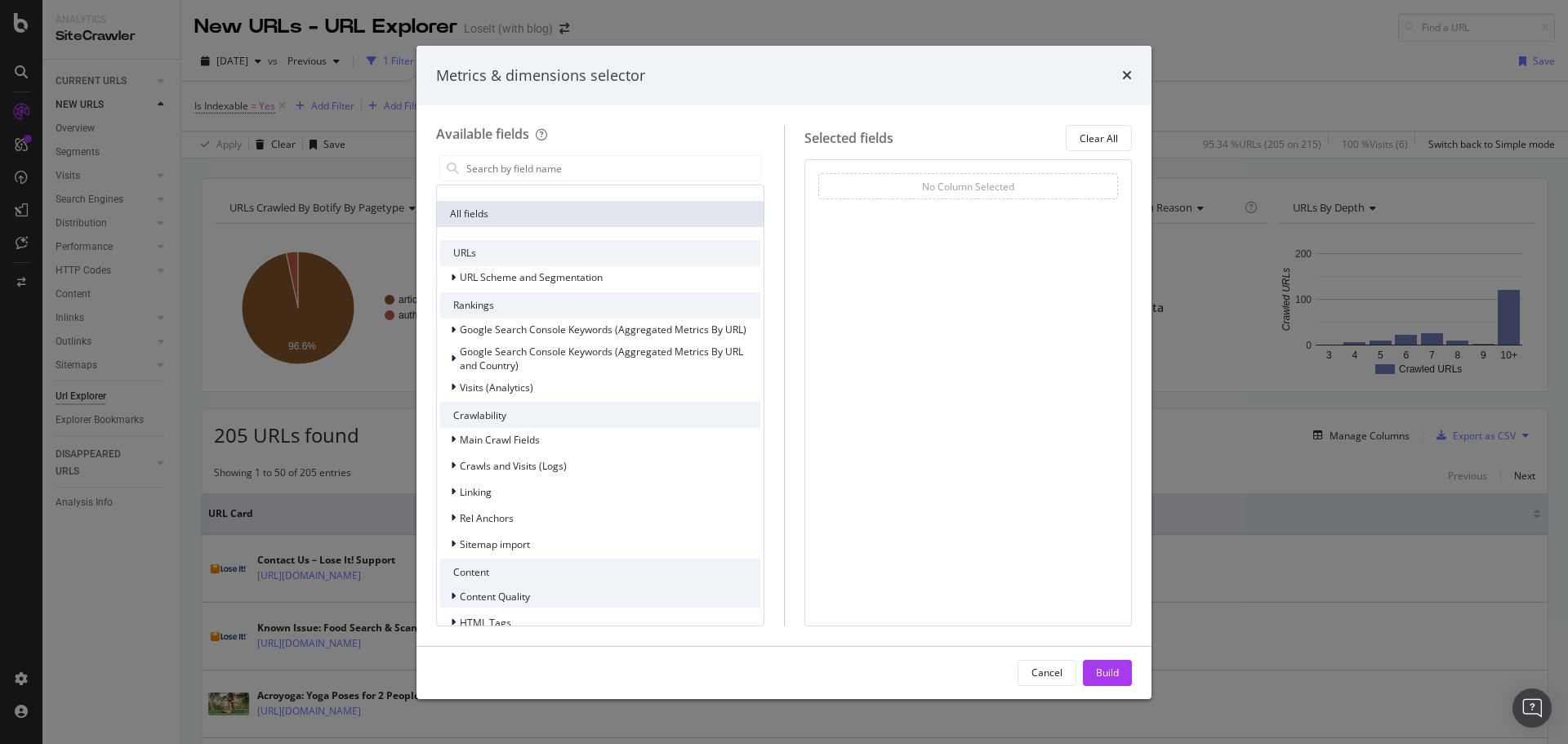
scroll to position [287, 0]
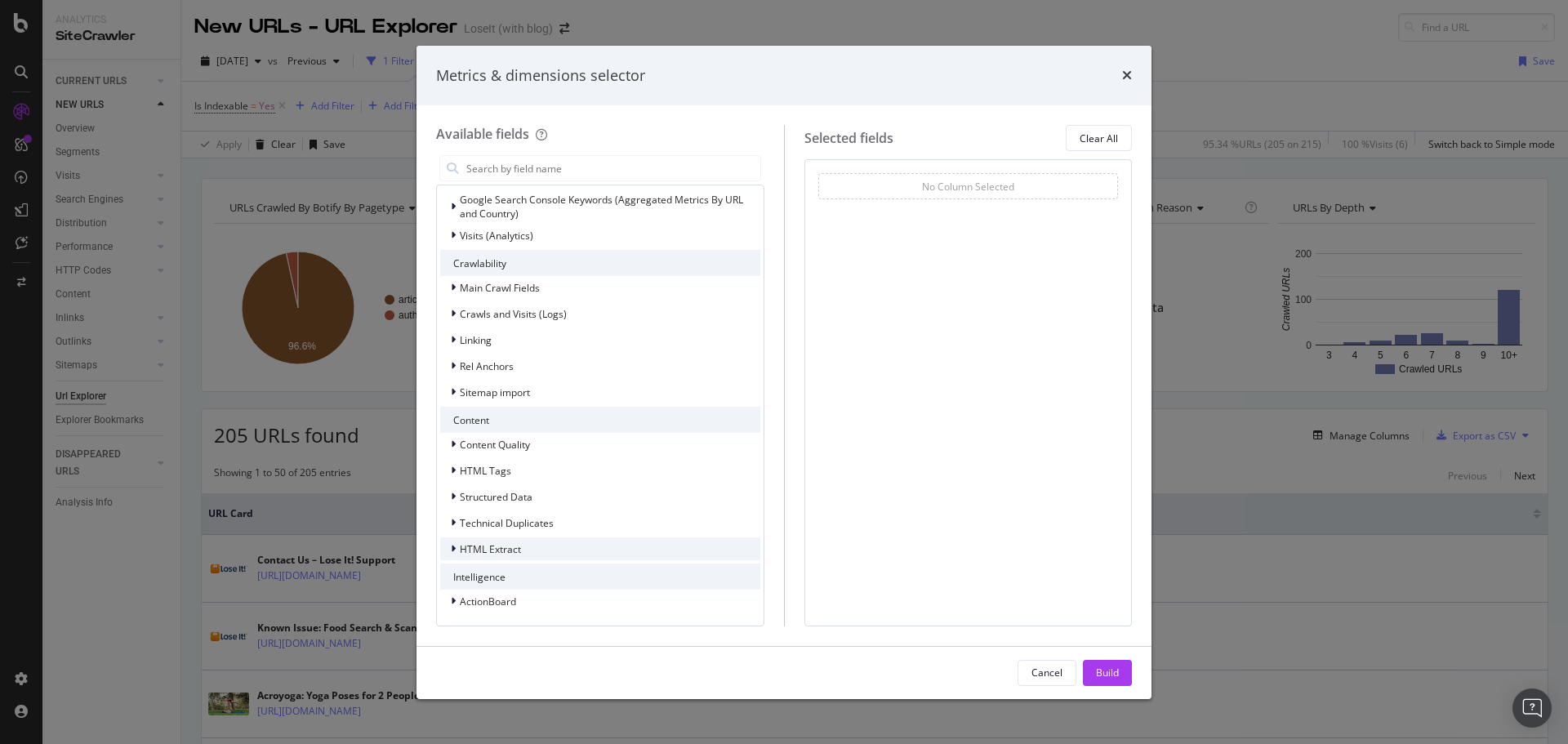
click at [487, 537] on div "HTML Extract" at bounding box center [600, 549] width 320 height 23
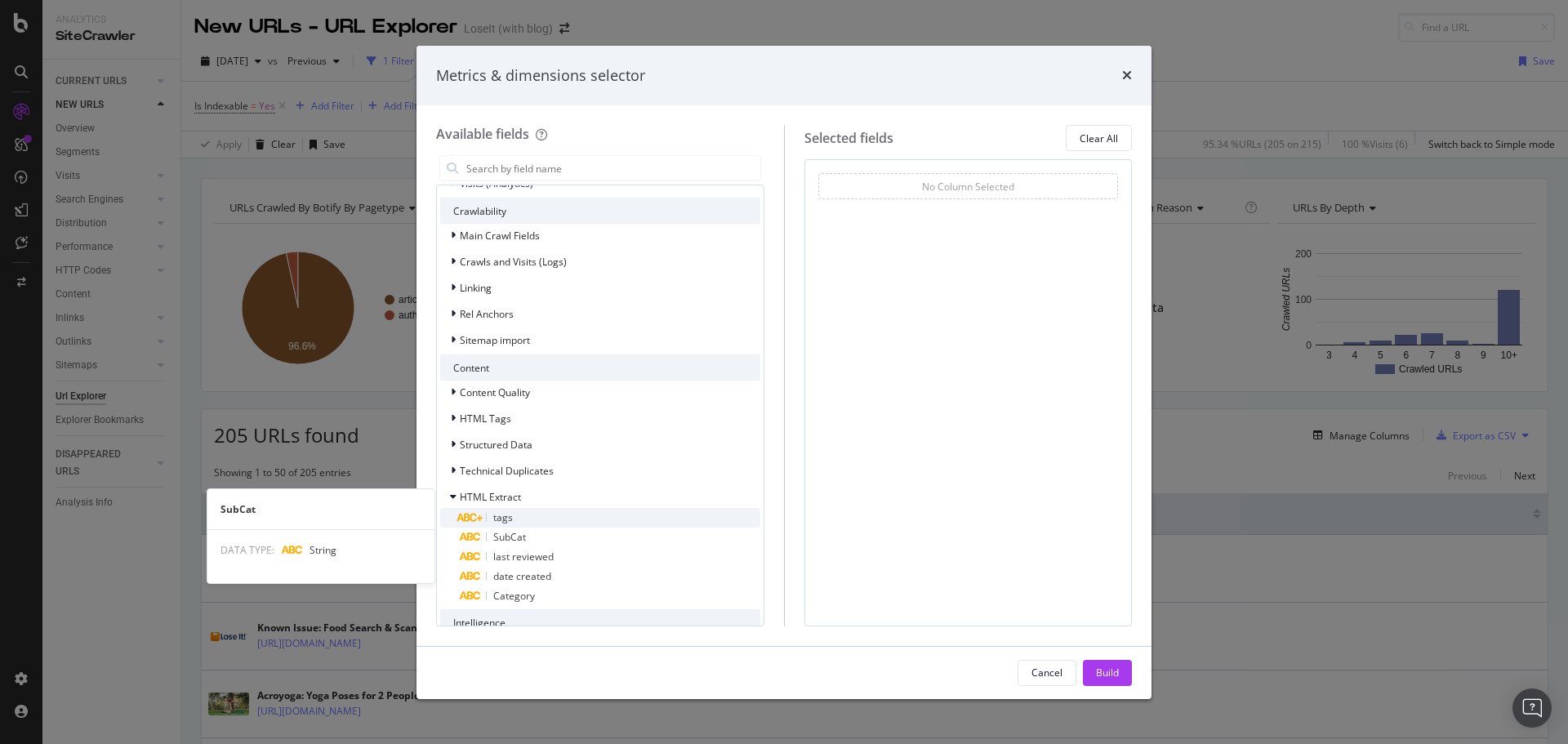
scroll to position [385, 0]
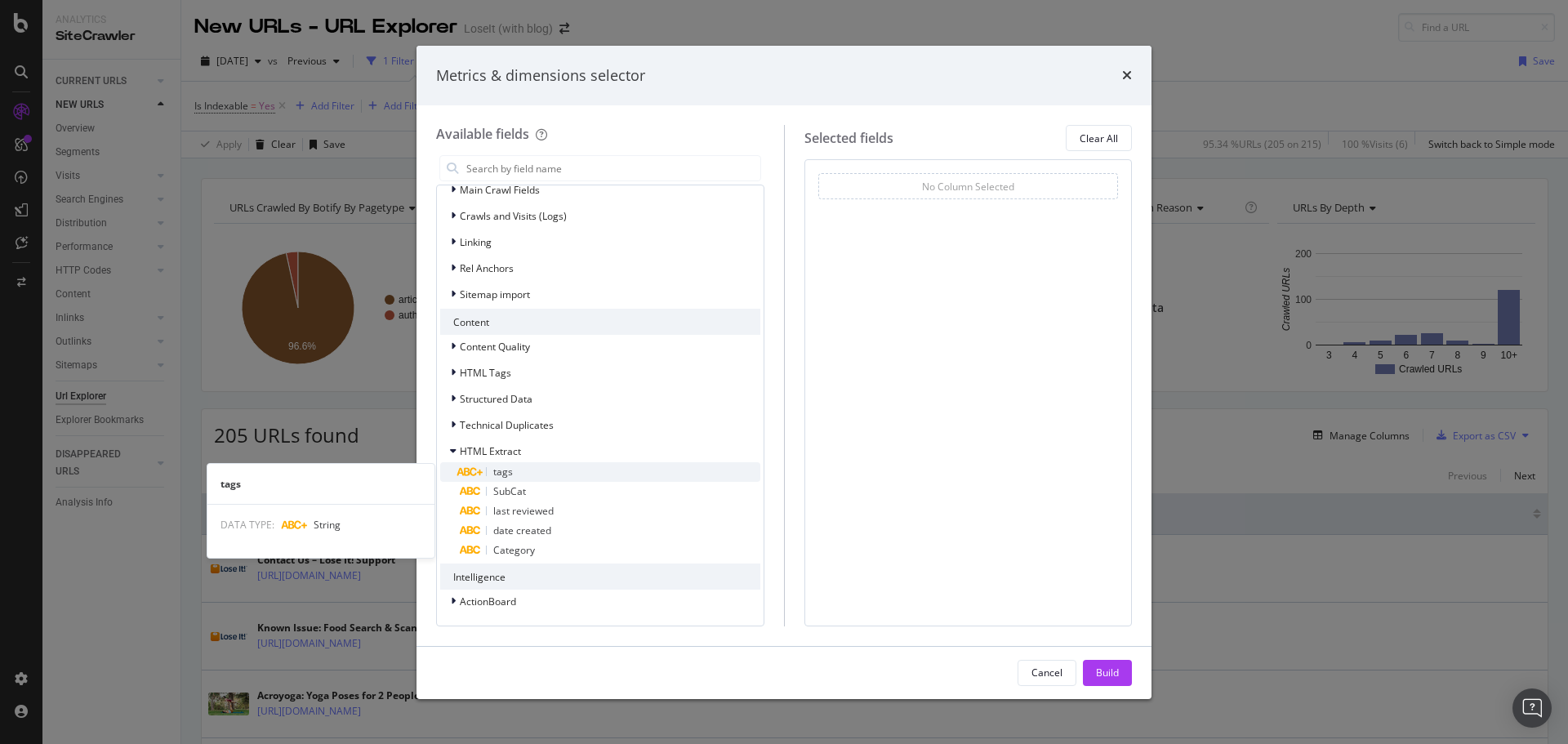
click at [506, 468] on span "tags" at bounding box center [503, 471] width 19 height 14
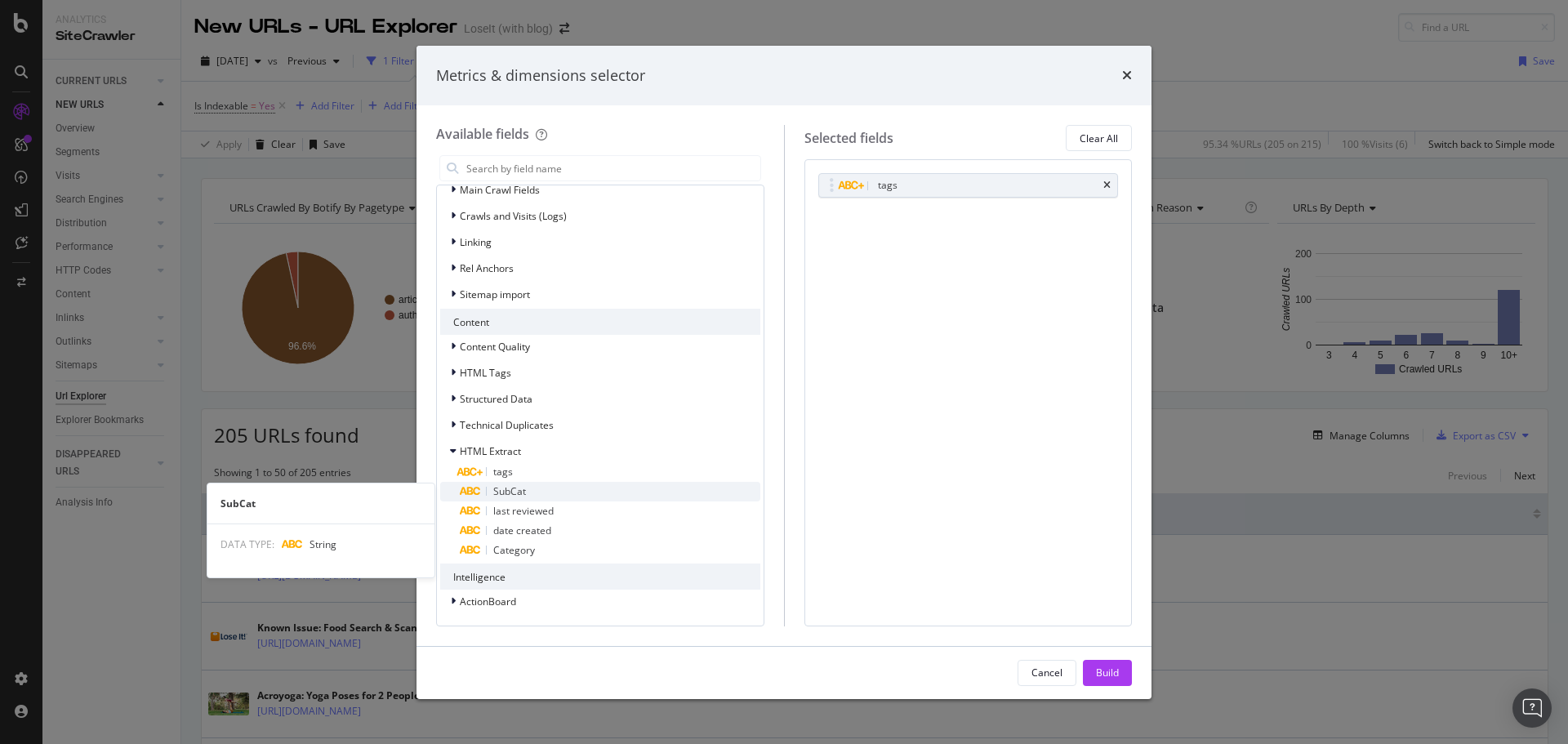
click at [521, 490] on span "SubCat" at bounding box center [509, 492] width 32 height 14
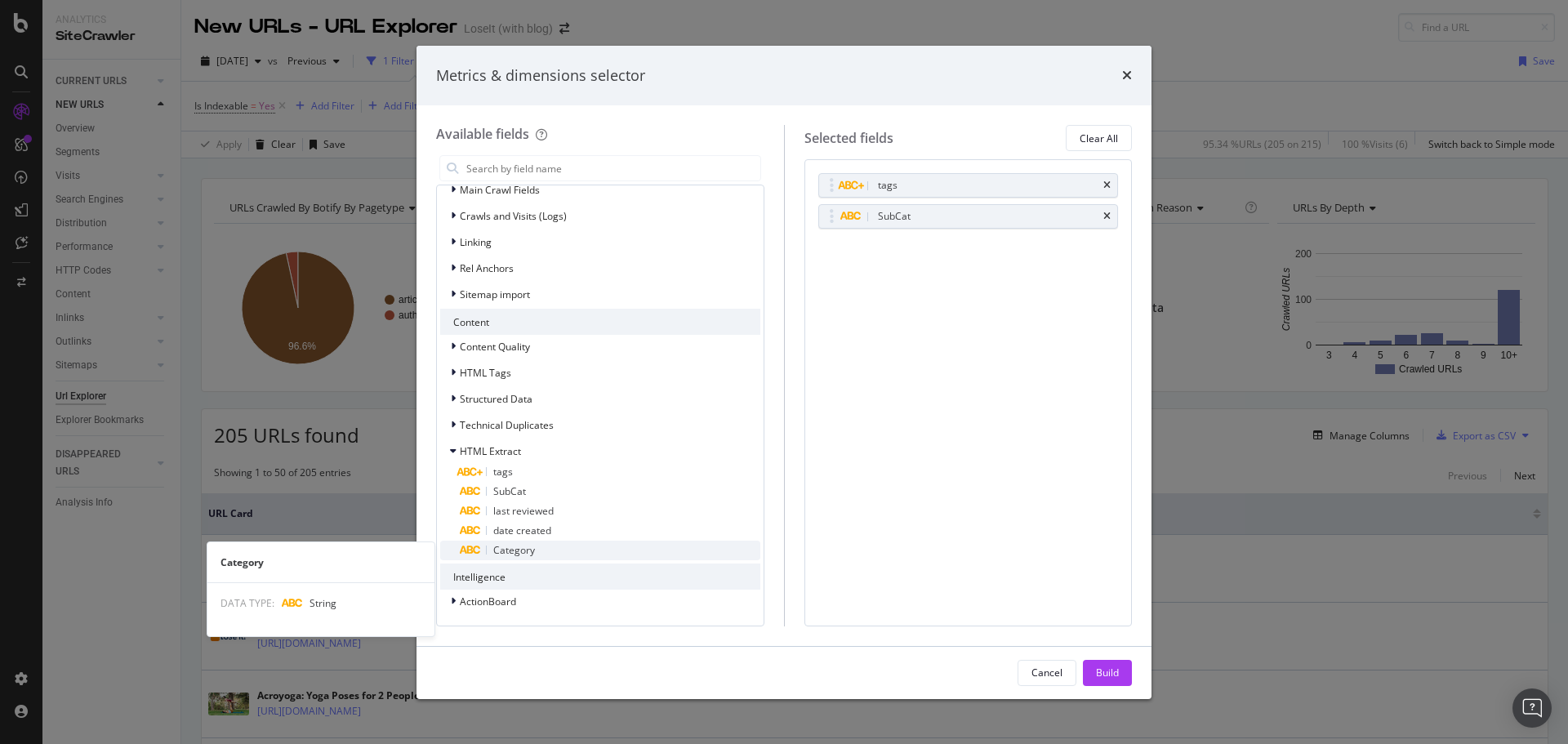
click at [521, 547] on span "Category" at bounding box center [514, 550] width 42 height 14
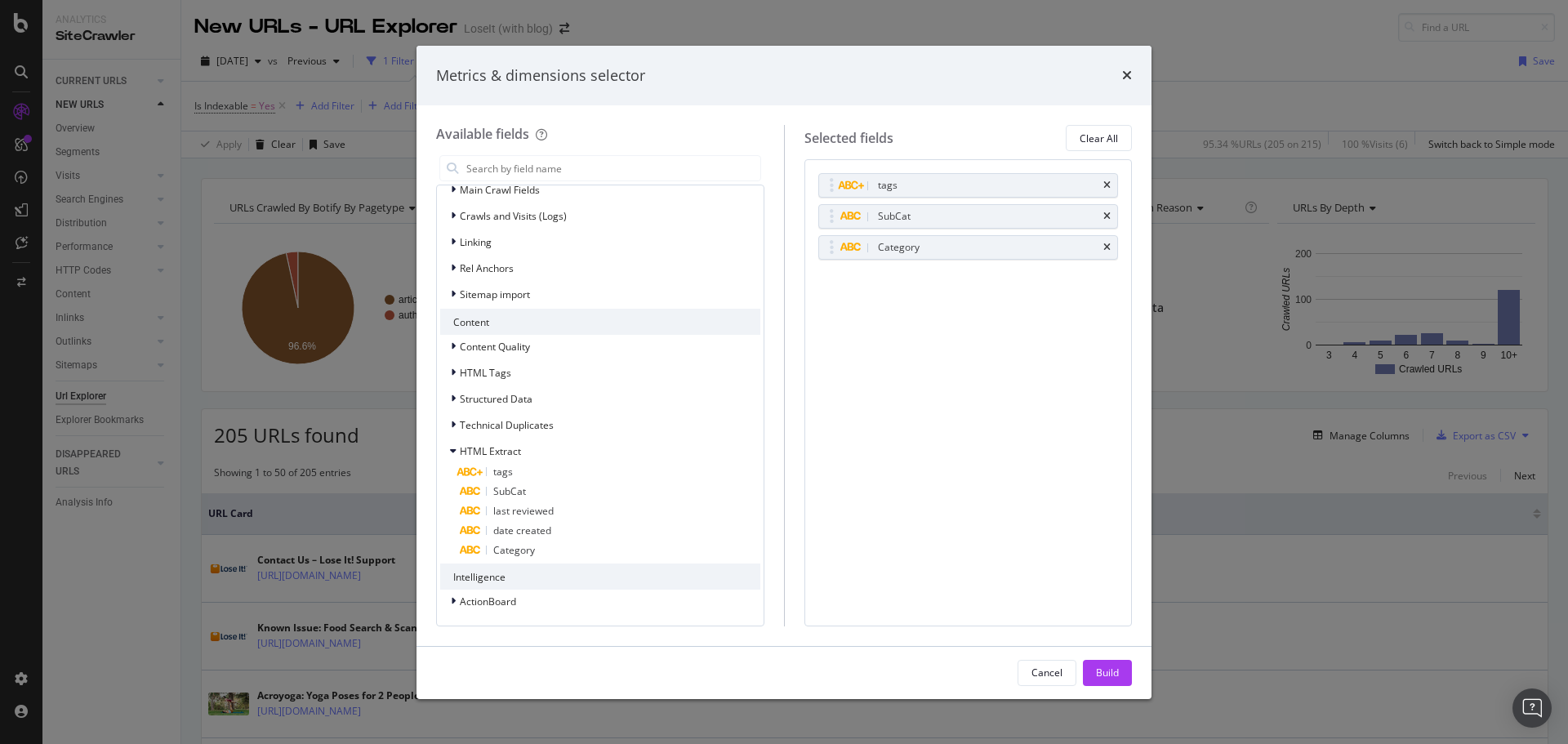
click at [1104, 673] on div "Build" at bounding box center [1108, 672] width 23 height 14
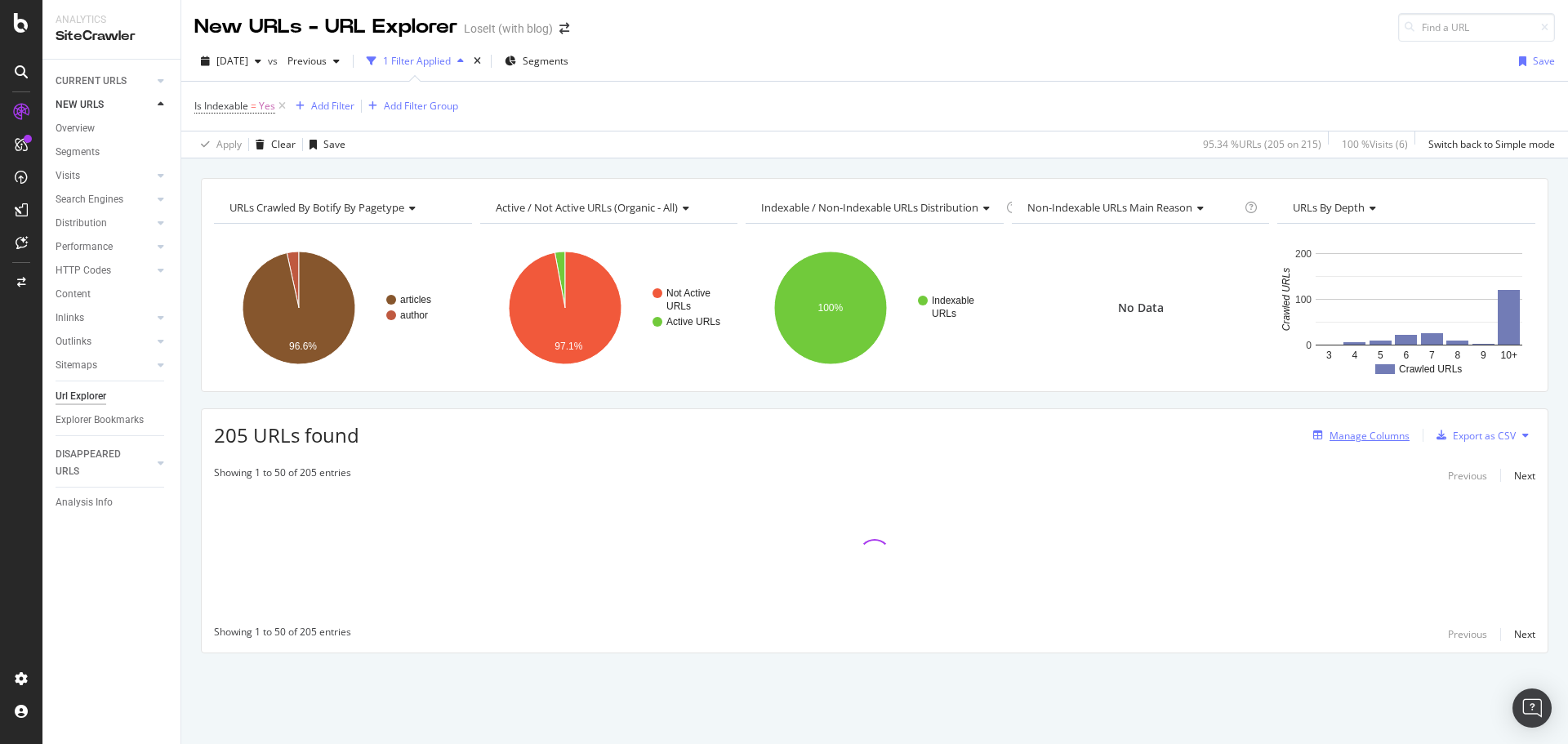
click at [1396, 438] on div "Manage Columns" at bounding box center [1369, 436] width 80 height 14
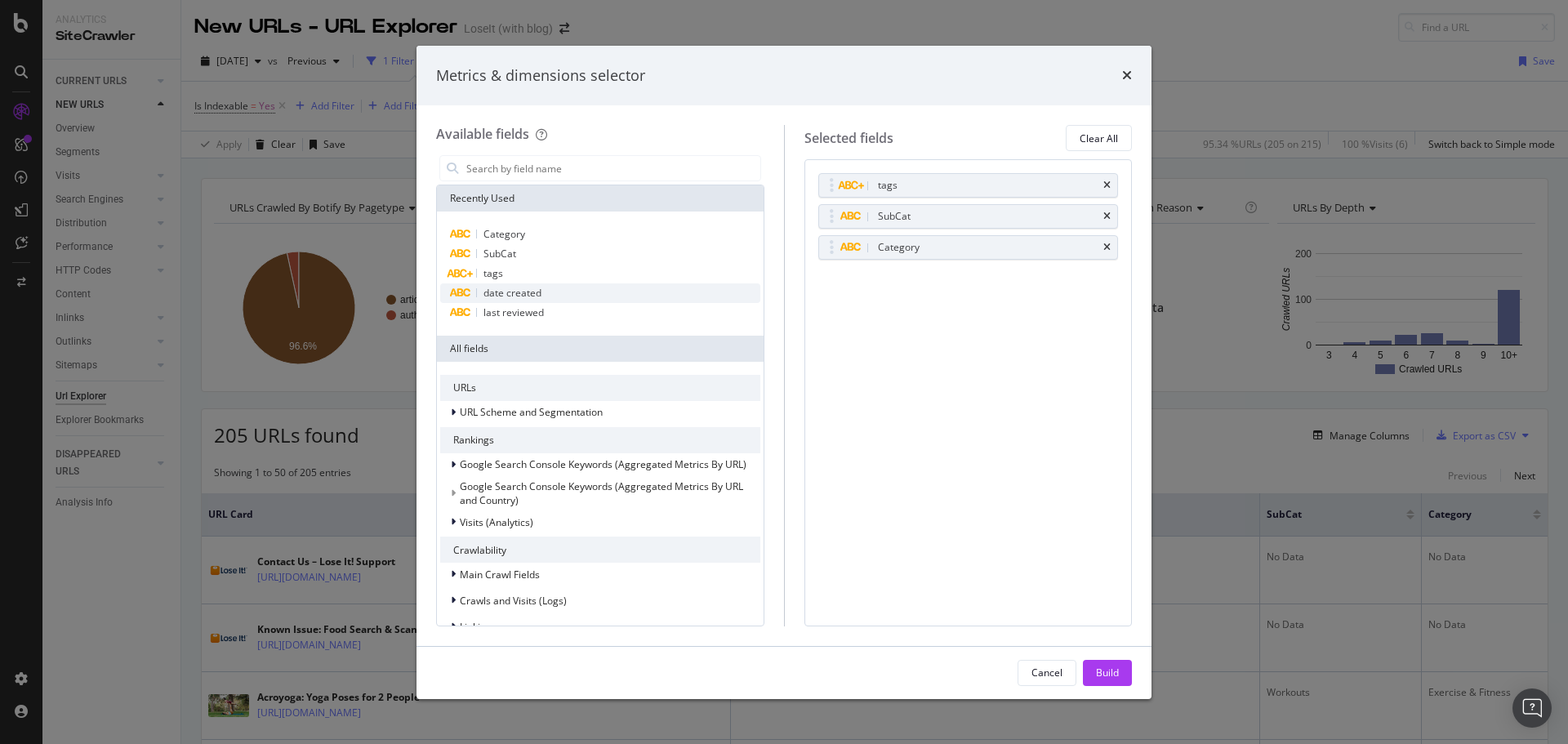
click at [514, 289] on span "date created" at bounding box center [513, 293] width 58 height 14
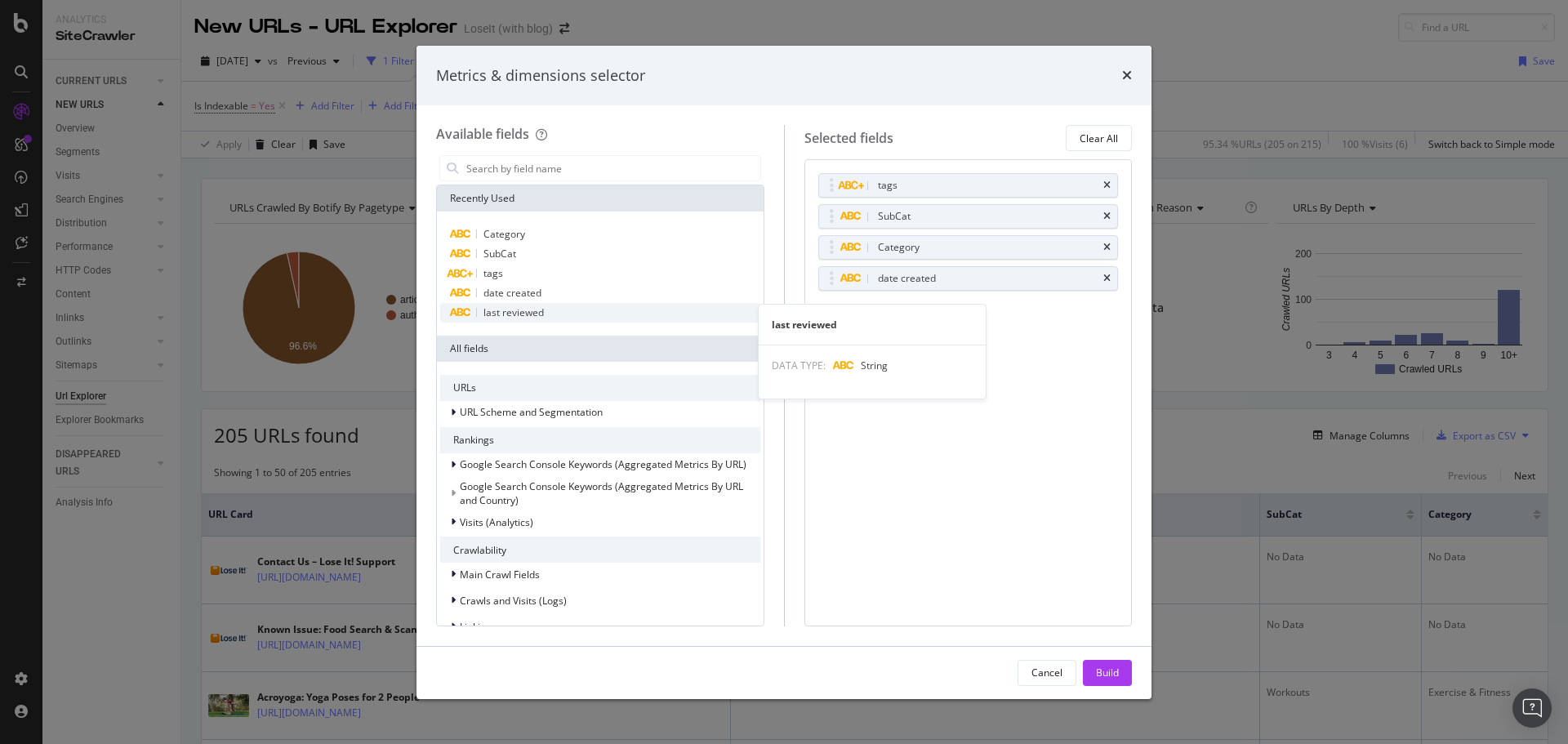
click at [518, 308] on span "last reviewed" at bounding box center [514, 313] width 60 height 14
click at [1111, 676] on div "Build" at bounding box center [1108, 672] width 23 height 14
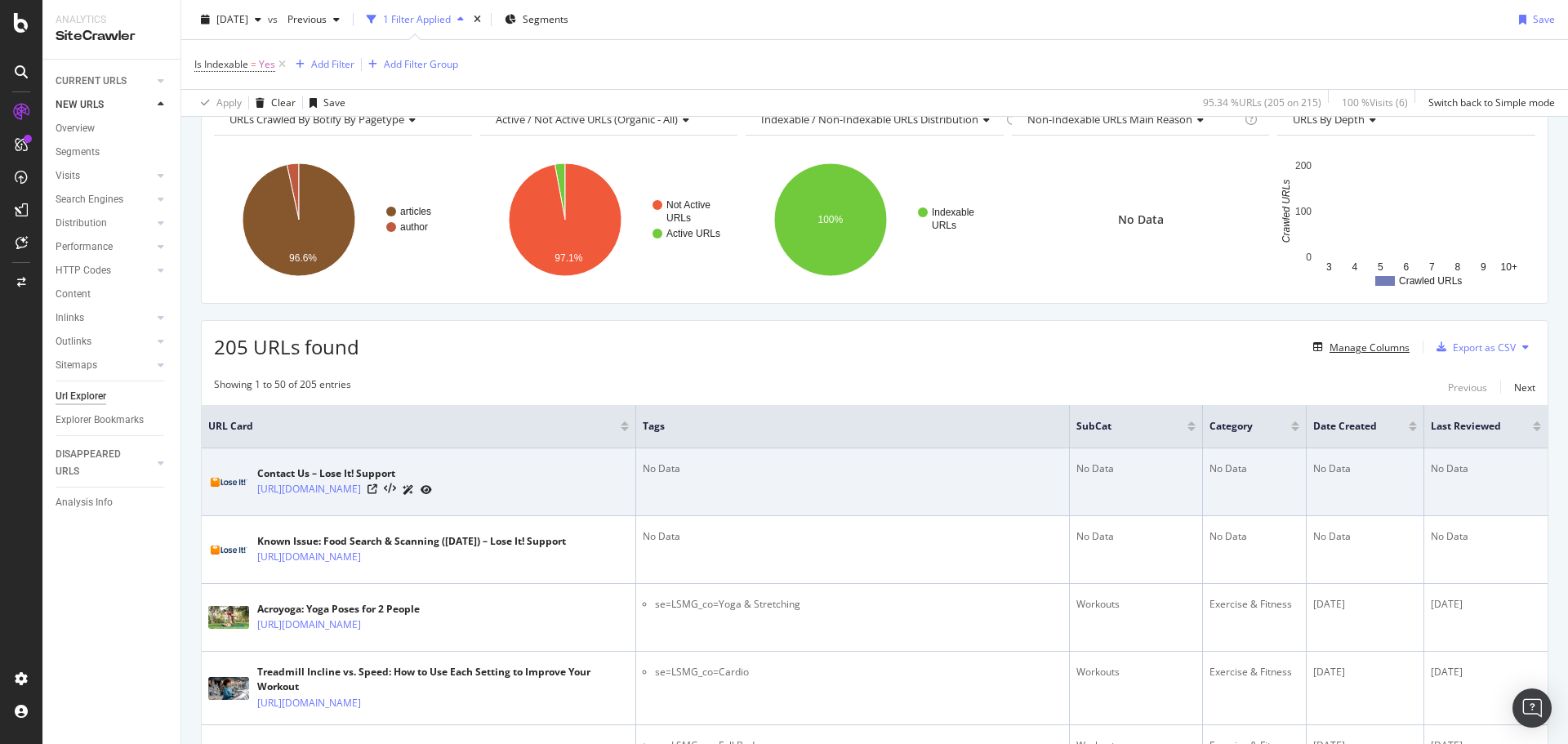
scroll to position [245, 0]
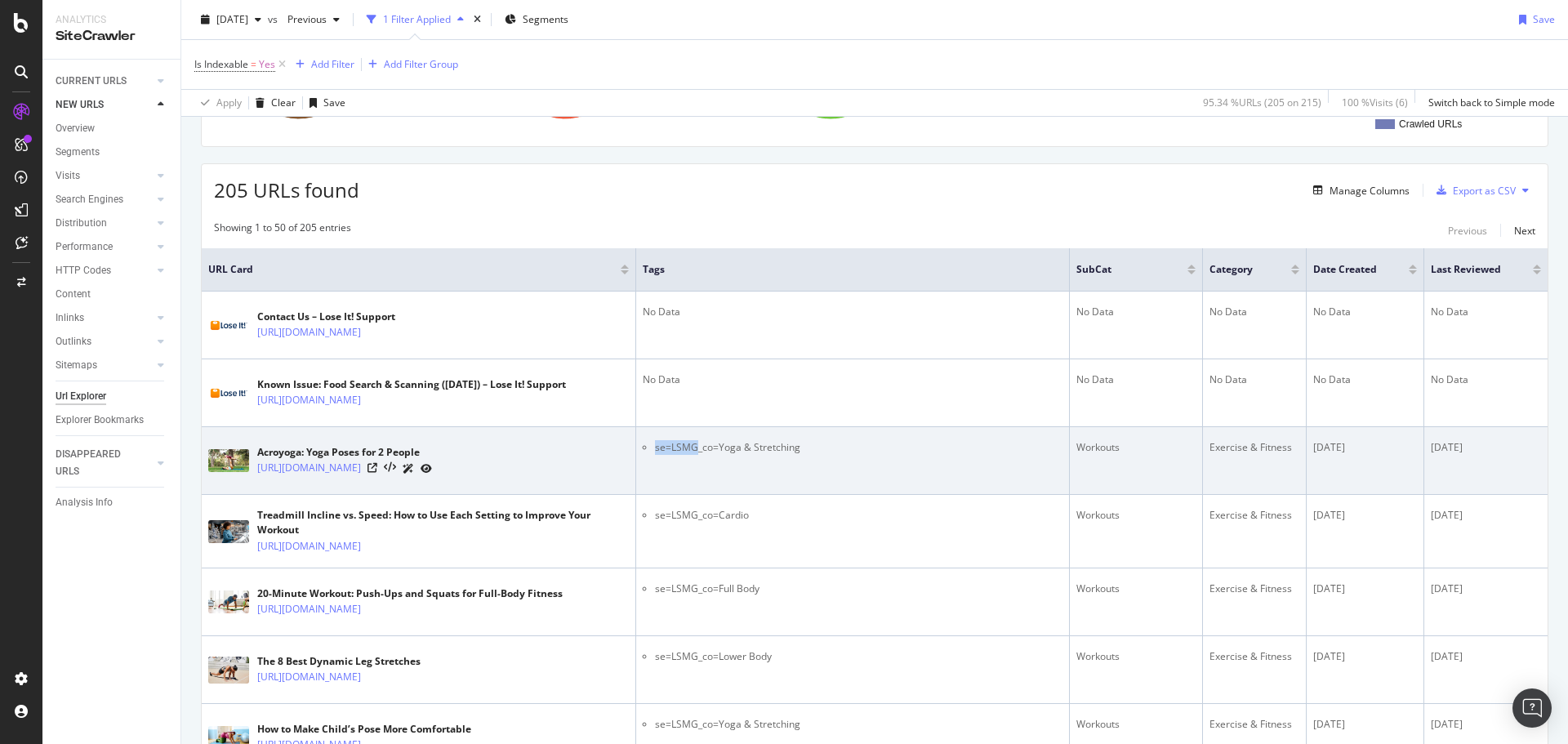
drag, startPoint x: 651, startPoint y: 460, endPoint x: 693, endPoint y: 455, distance: 42.3
click at [693, 455] on li "se=LSMG_co=Yoga & Stretching" at bounding box center [859, 447] width 408 height 15
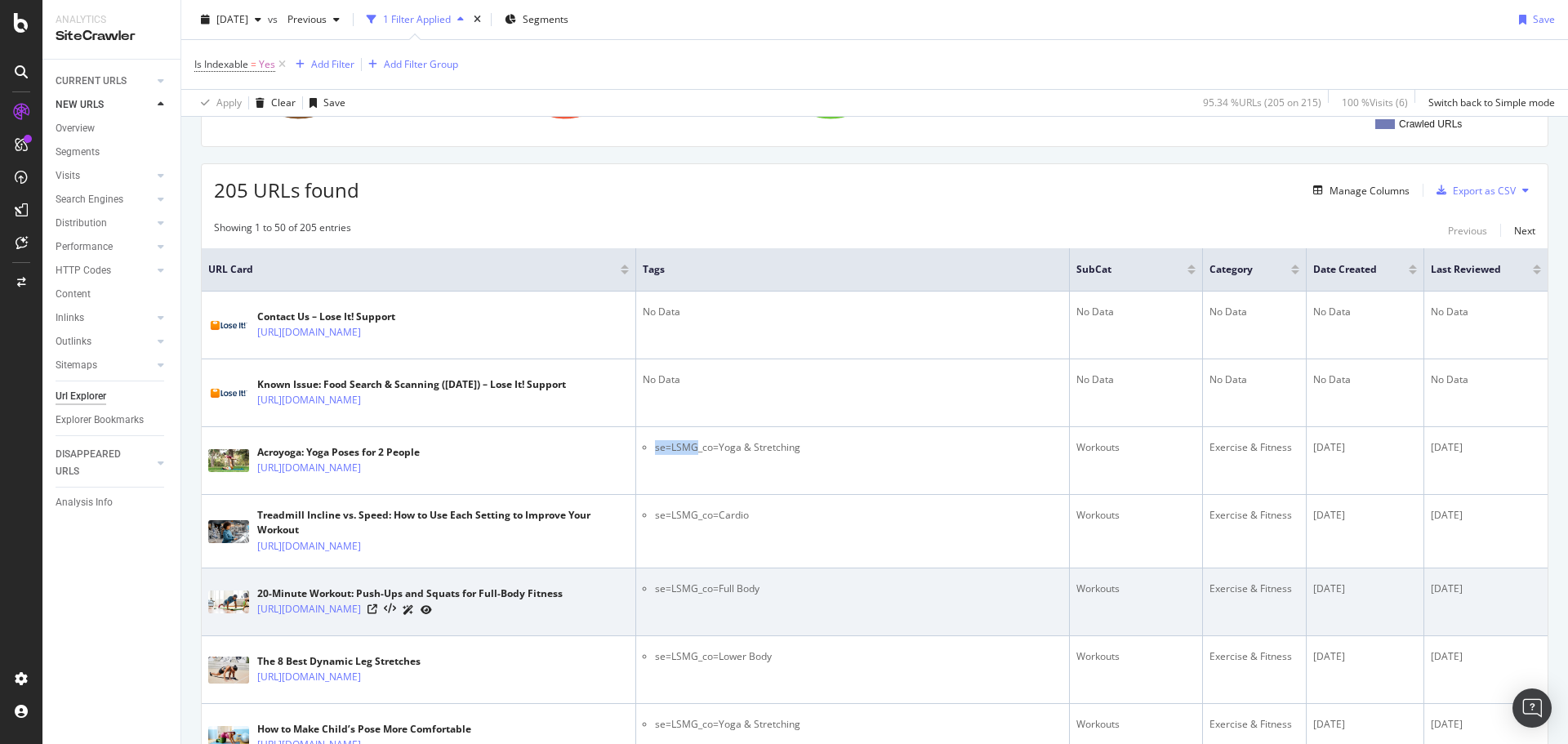
copy li "se=LSMG"
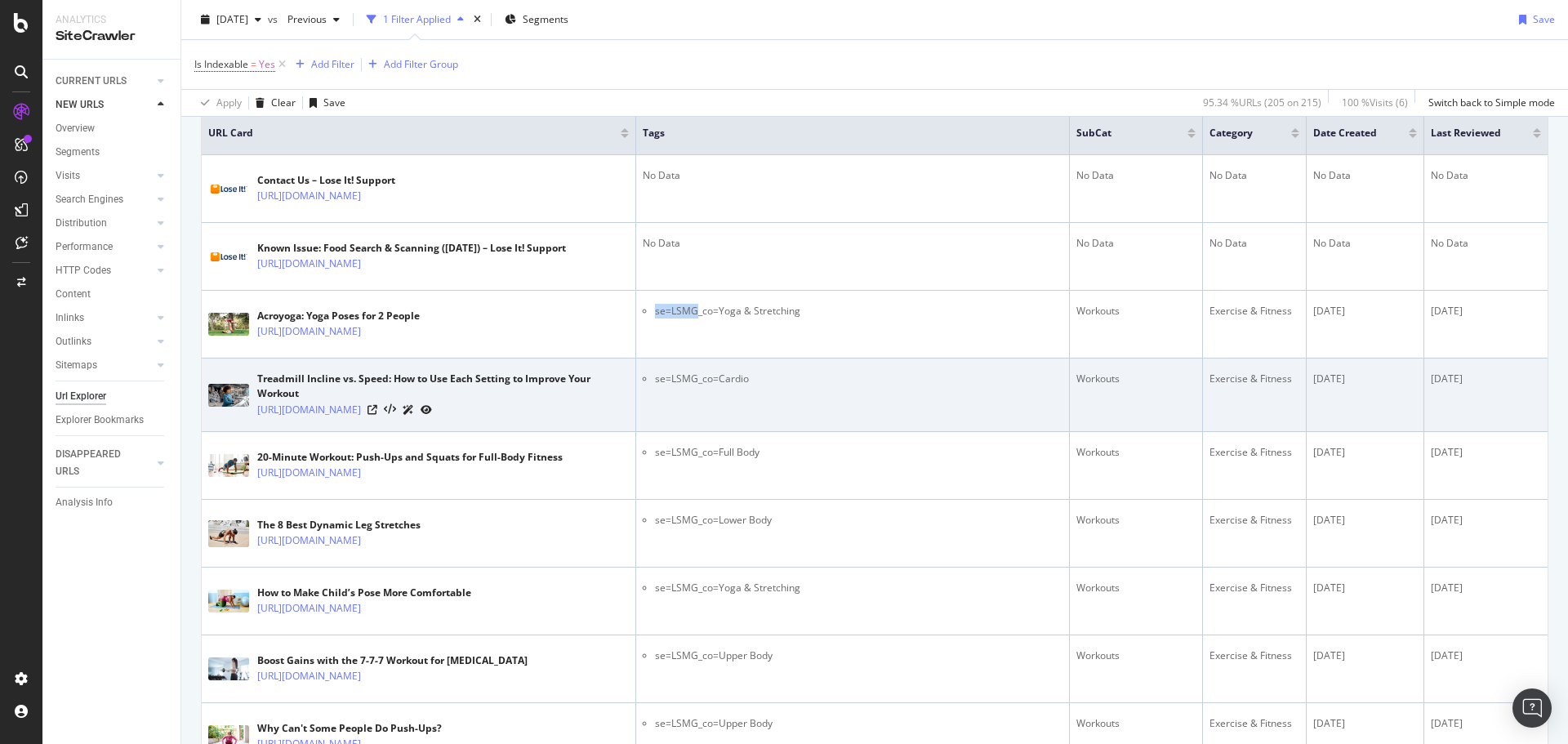
scroll to position [393, 0]
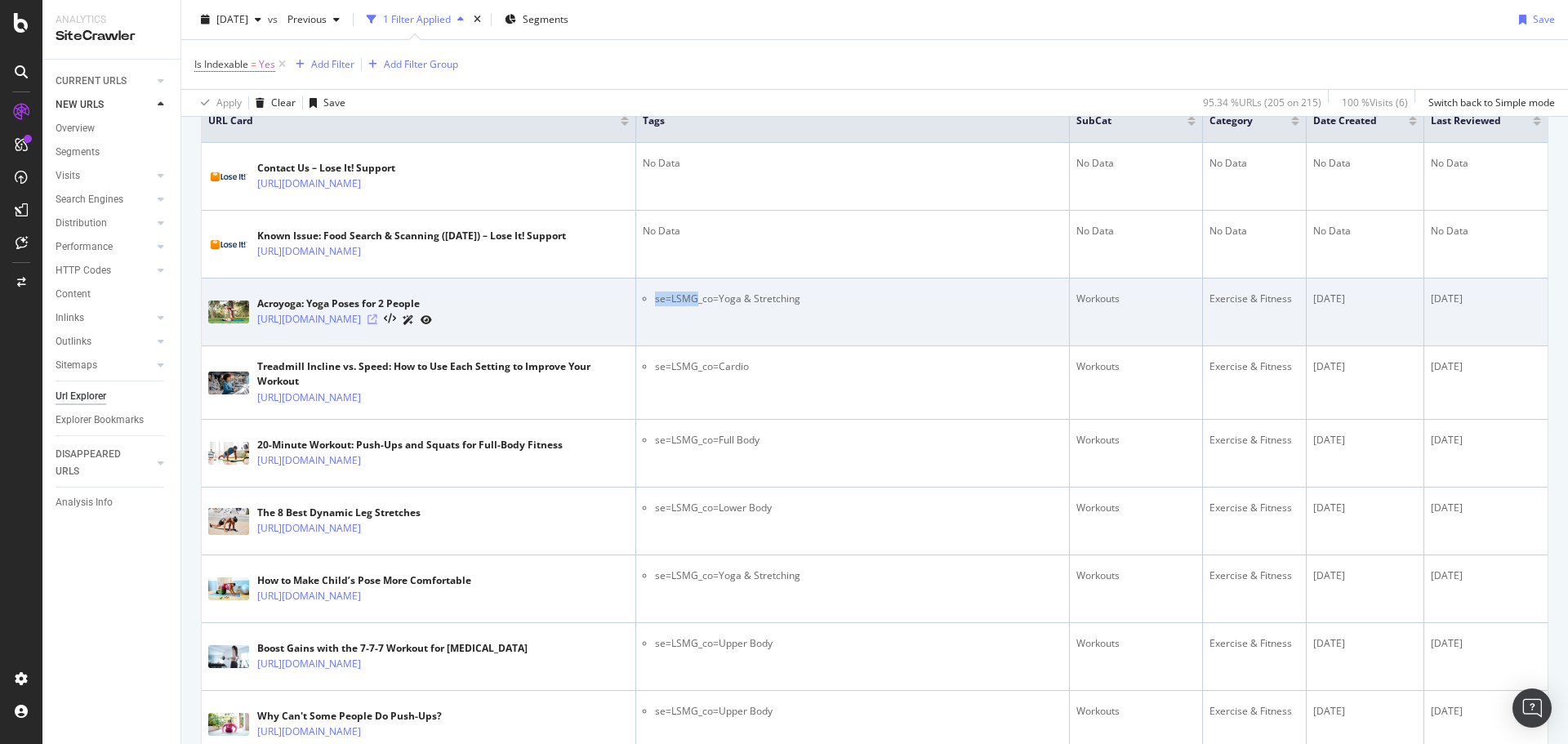
click at [378, 324] on icon at bounding box center [372, 319] width 10 height 10
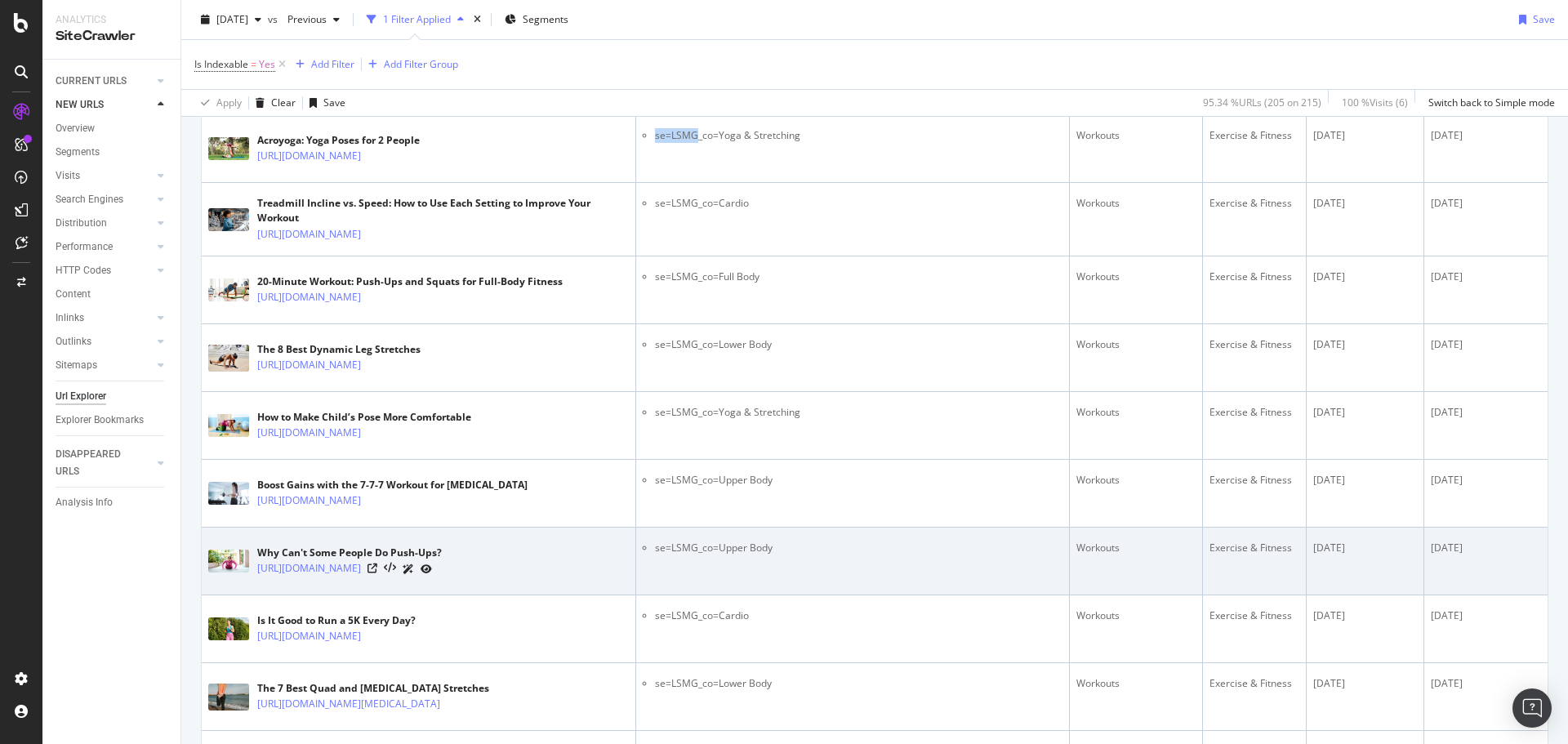
scroll to position [475, 0]
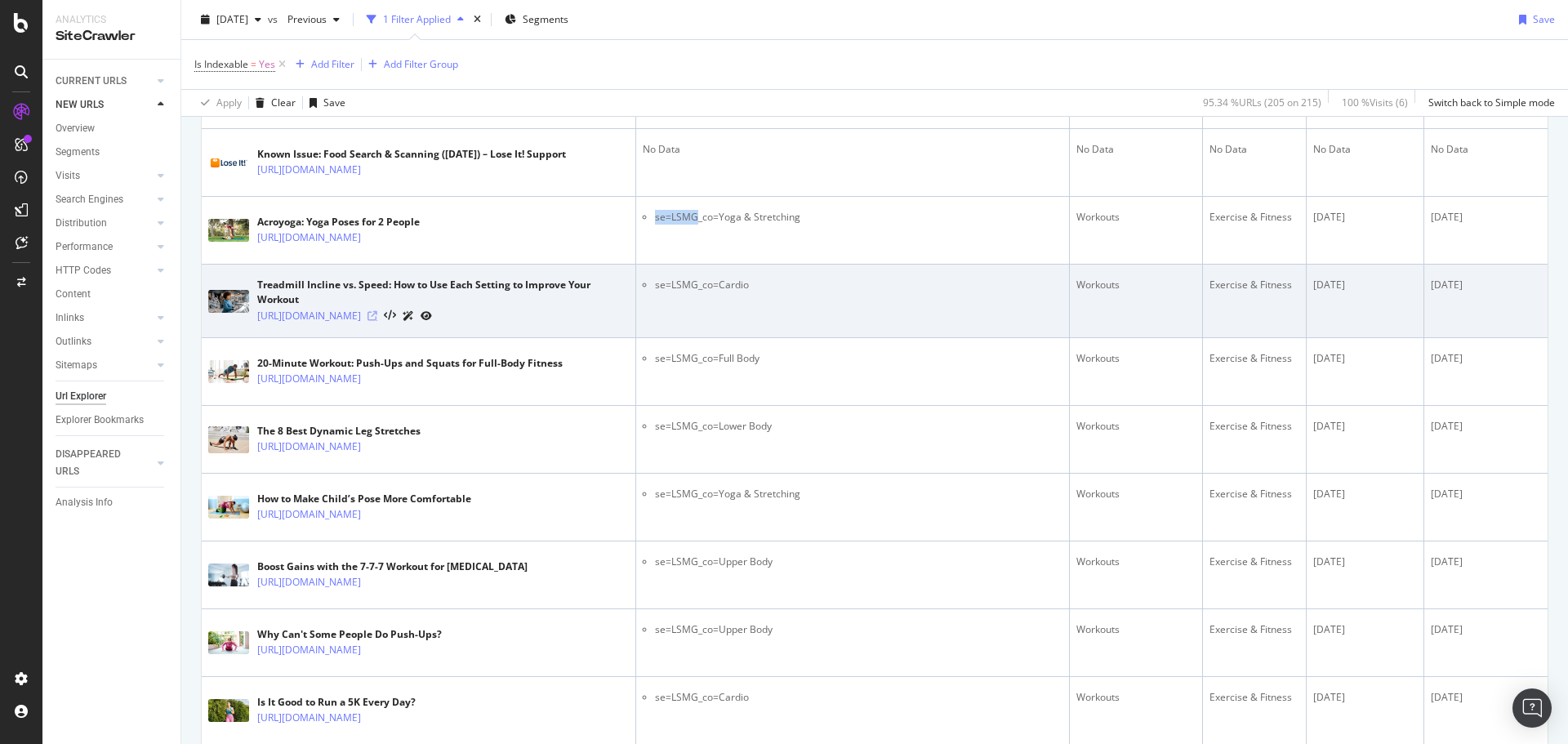
click at [378, 321] on icon at bounding box center [372, 315] width 10 height 10
drag, startPoint x: 1474, startPoint y: 304, endPoint x: 1422, endPoint y: 304, distance: 52.0
click at [1431, 293] on div "[DATE]" at bounding box center [1486, 285] width 110 height 15
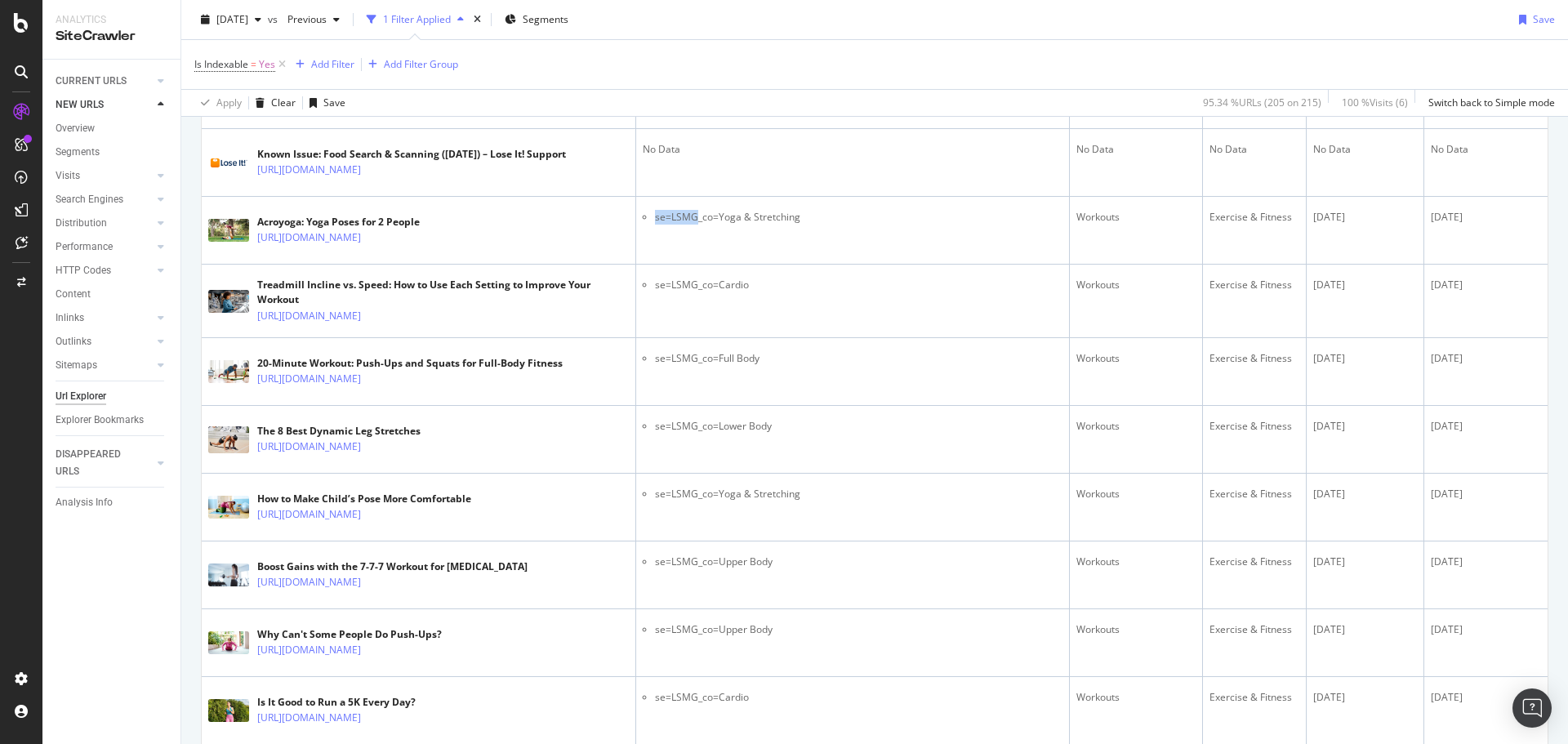
copy div "[DATE]"
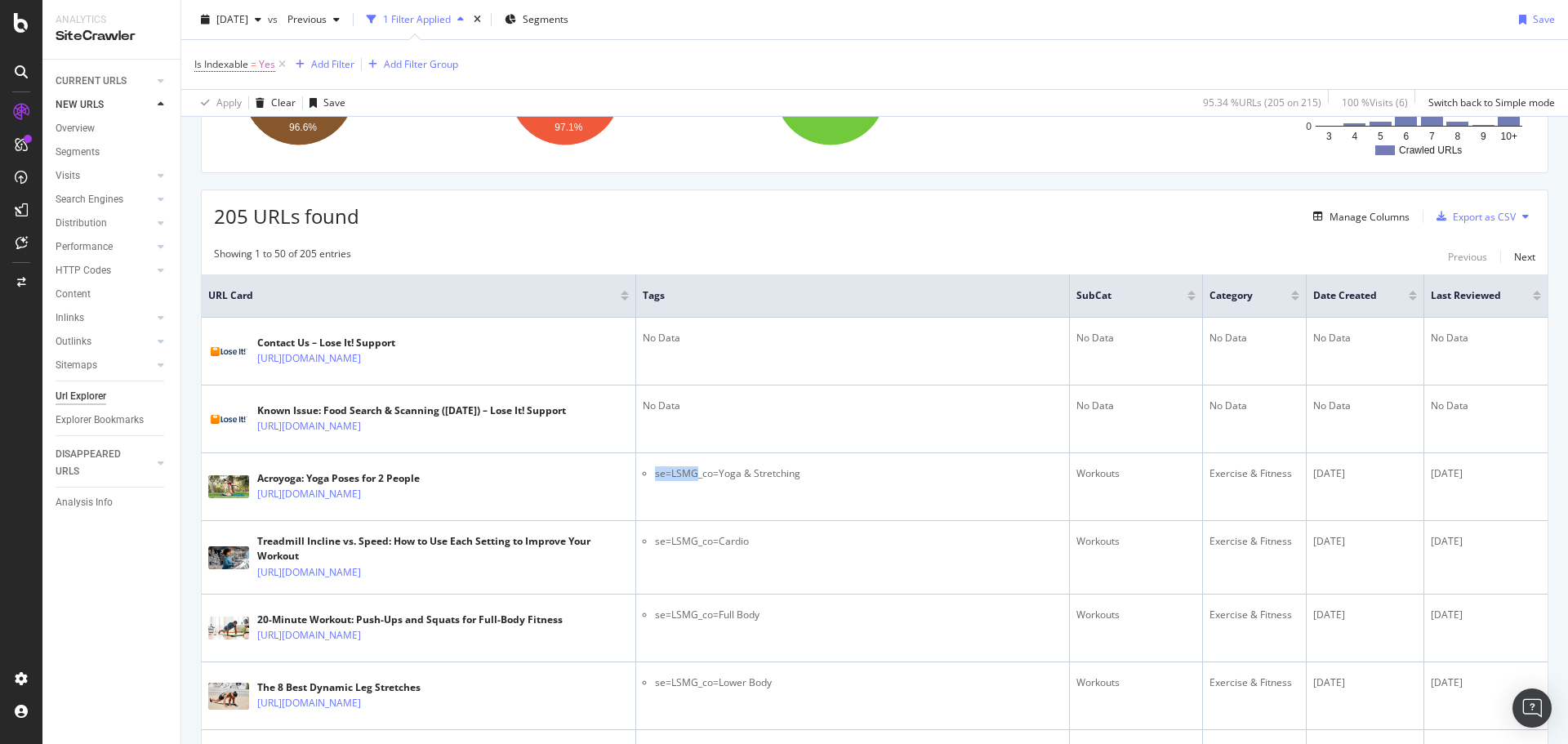
scroll to position [67, 0]
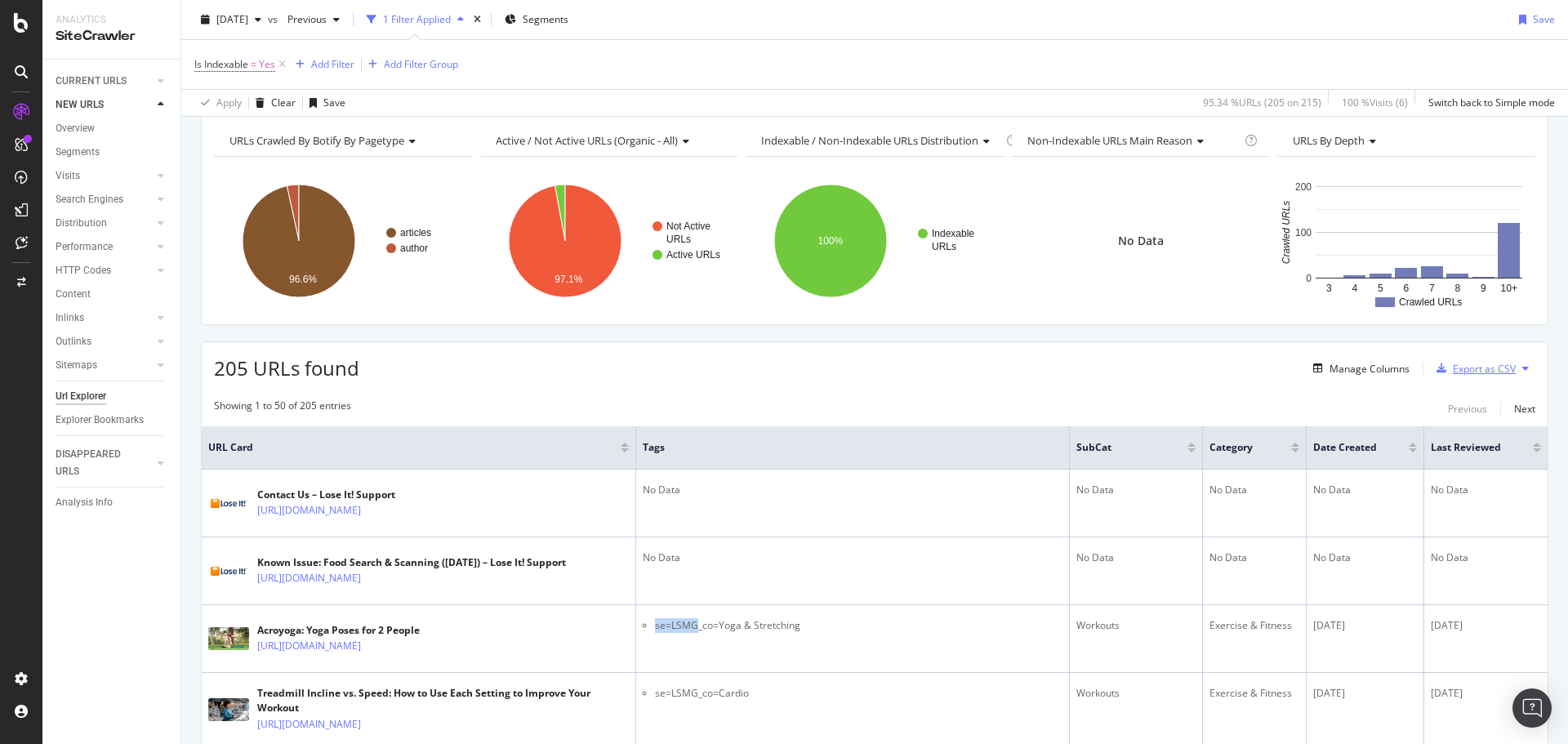
click at [1471, 372] on div "Export as CSV" at bounding box center [1485, 369] width 63 height 14
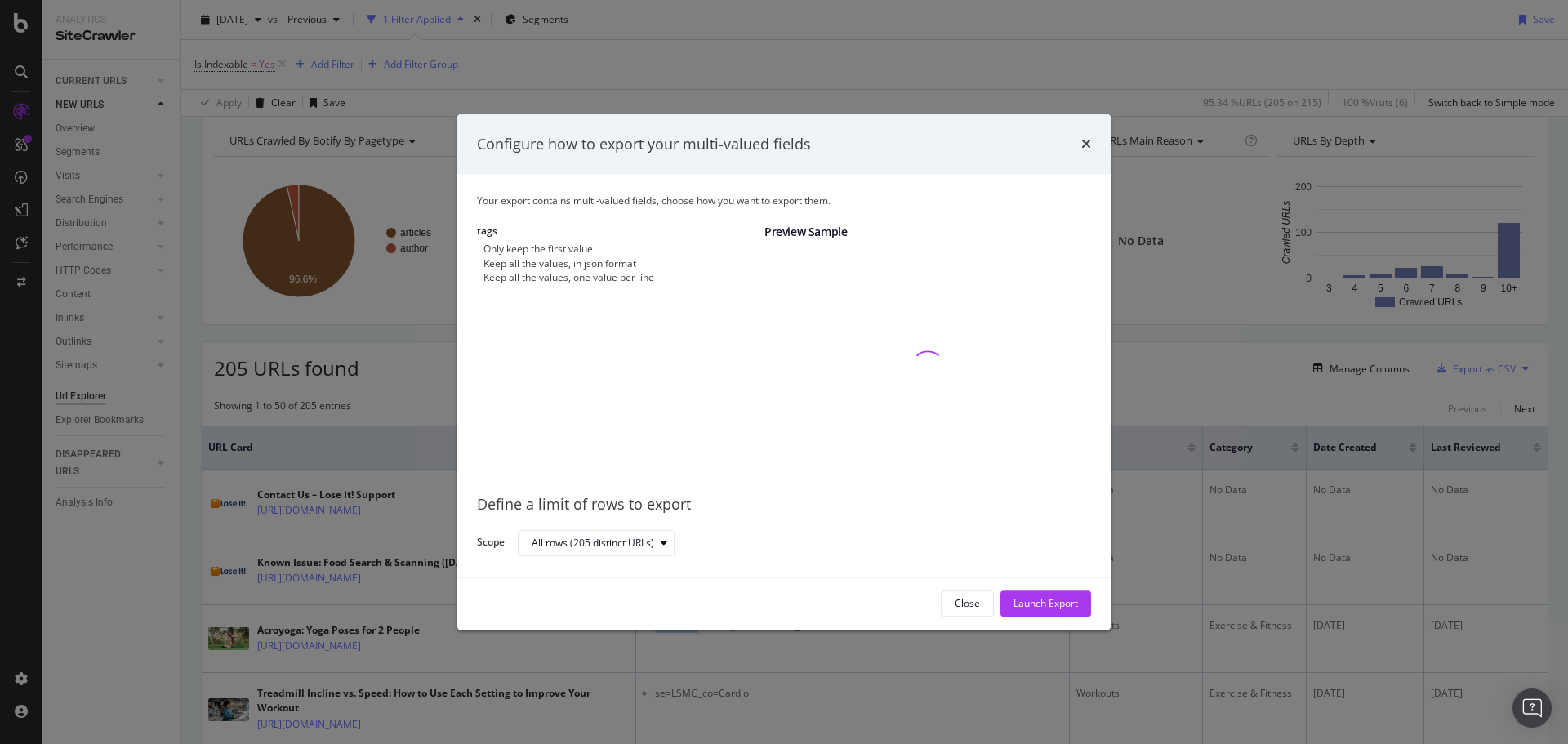
drag, startPoint x: 526, startPoint y: 298, endPoint x: 560, endPoint y: 304, distance: 34.5
click at [527, 284] on div "Keep all the values, one value per line" at bounding box center [569, 277] width 171 height 14
click at [1044, 606] on div "Launch Export" at bounding box center [1046, 604] width 65 height 14
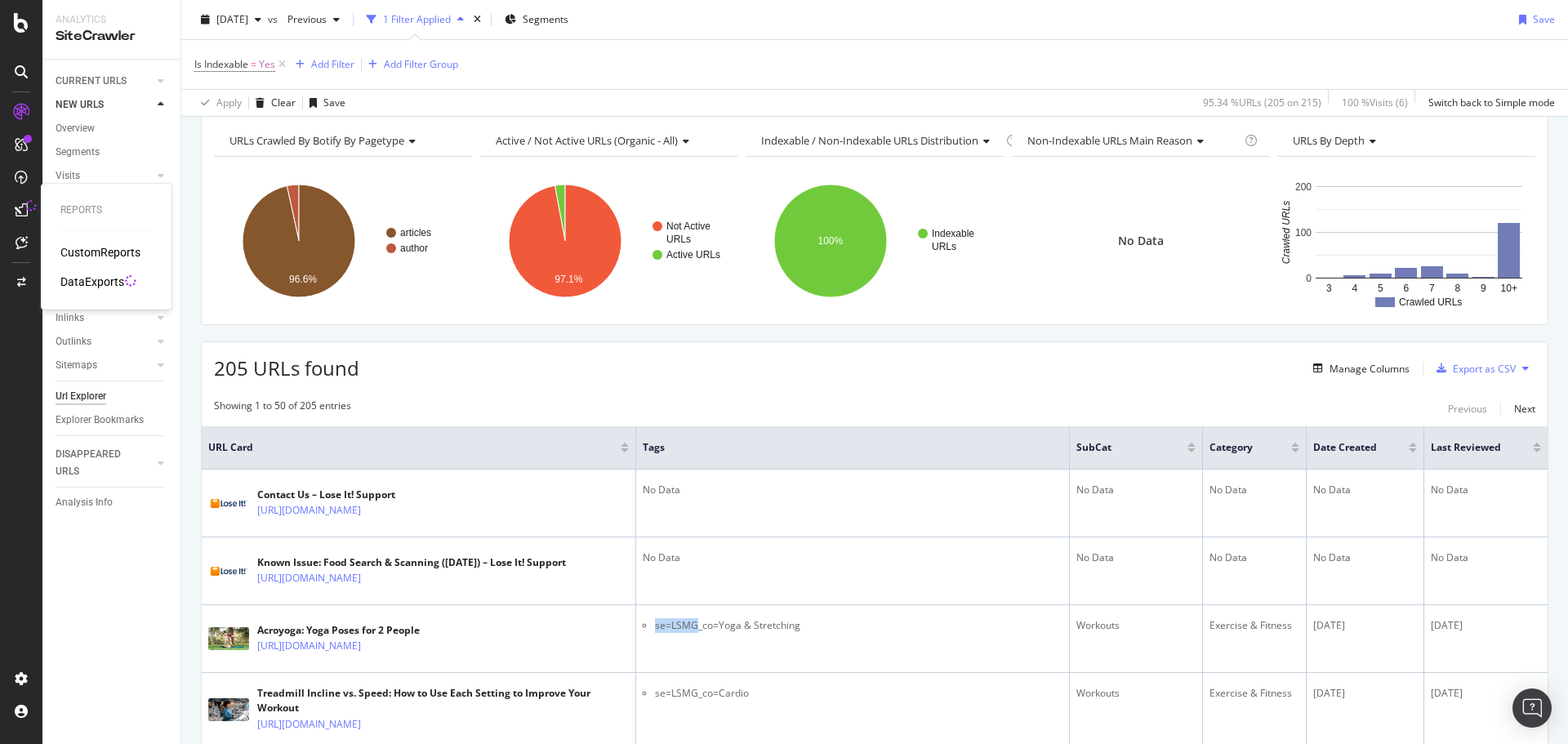
click at [86, 278] on div "DataExports" at bounding box center [92, 281] width 64 height 17
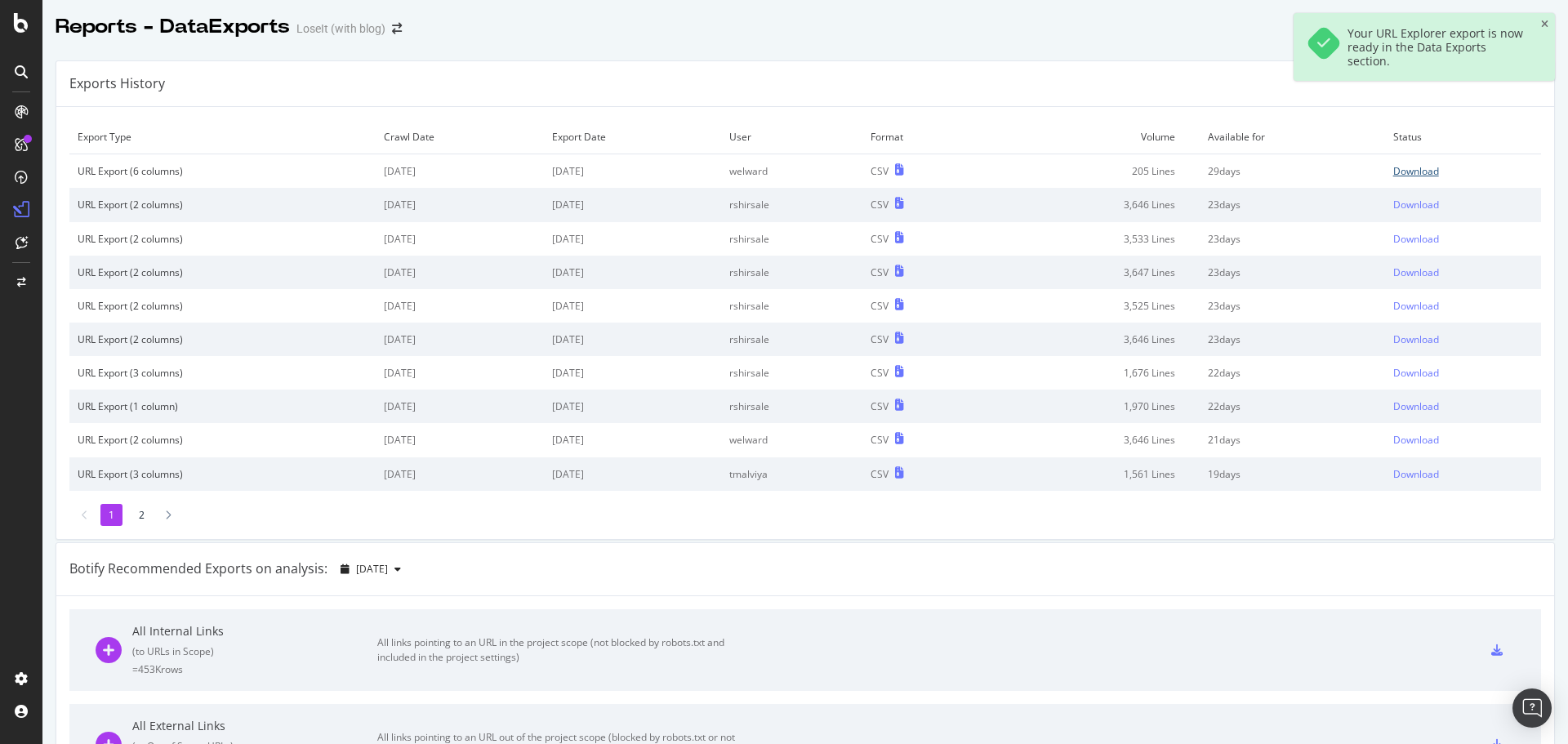
click at [1415, 168] on div "Download" at bounding box center [1416, 171] width 46 height 14
